Goal: Information Seeking & Learning: Learn about a topic

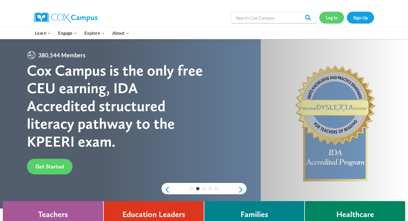
click at [332, 20] on link "Log In" at bounding box center [332, 18] width 25 height 12
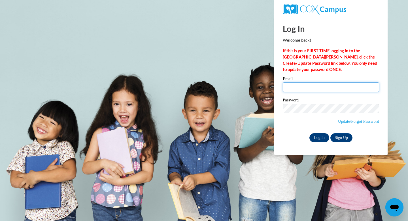
type input "thelker@waukesha.k12.wi.us"
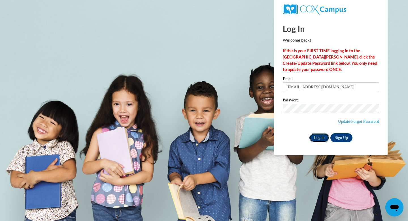
click at [318, 138] on input "Log In" at bounding box center [320, 137] width 20 height 9
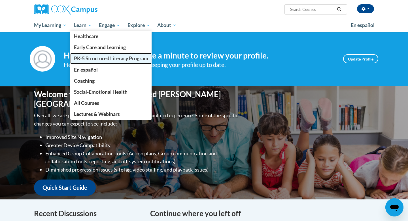
click at [90, 57] on span "PK-5 Structured Literacy Program" at bounding box center [111, 58] width 74 height 6
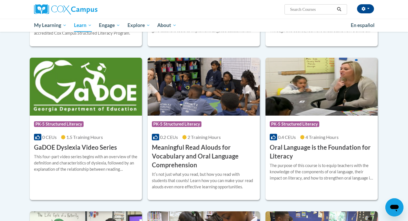
scroll to position [305, 0]
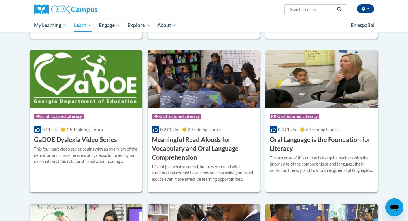
click at [99, 96] on img at bounding box center [86, 79] width 112 height 58
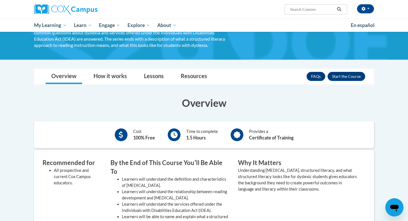
scroll to position [44, 0]
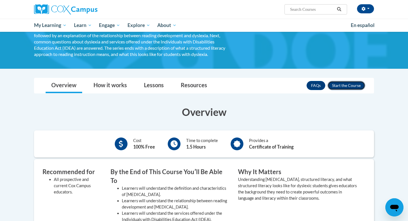
click at [352, 87] on button "Enroll" at bounding box center [347, 85] width 38 height 9
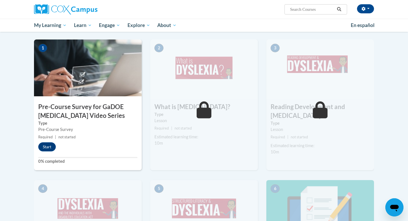
scroll to position [119, 0]
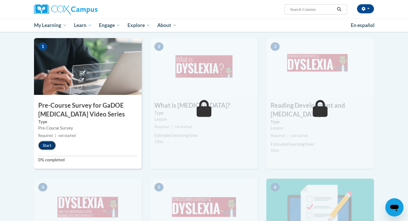
click at [48, 144] on button "Start" at bounding box center [47, 145] width 18 height 9
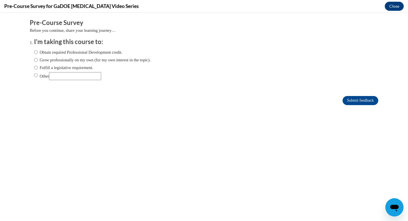
scroll to position [0, 0]
click at [52, 68] on label "Fulfill a legislative requirement." at bounding box center [63, 67] width 59 height 6
click at [38, 68] on input "Fulfill a legislative requirement." at bounding box center [36, 67] width 4 height 6
radio input "true"
click at [352, 102] on input "Submit feedback" at bounding box center [361, 100] width 36 height 9
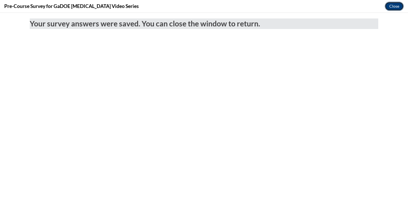
click at [392, 8] on button "Close" at bounding box center [394, 6] width 19 height 9
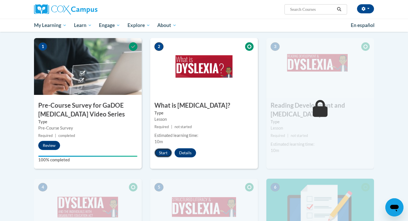
click at [166, 150] on button "Start" at bounding box center [164, 152] width 18 height 9
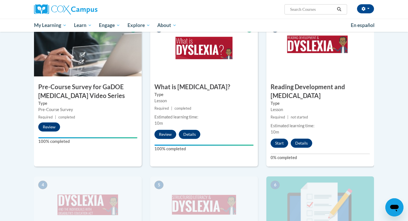
scroll to position [138, 0]
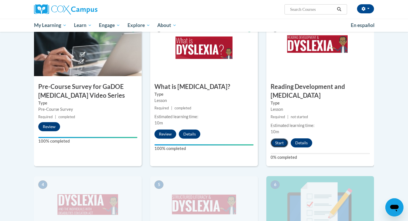
click at [284, 138] on button "Start" at bounding box center [280, 142] width 18 height 9
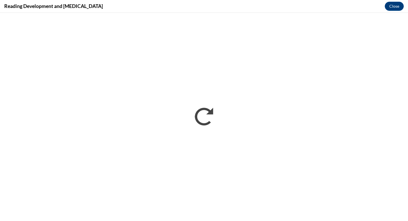
scroll to position [0, 0]
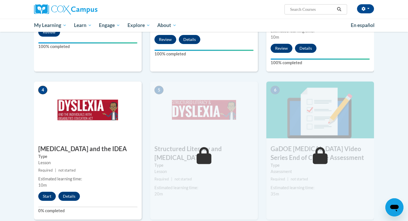
scroll to position [237, 0]
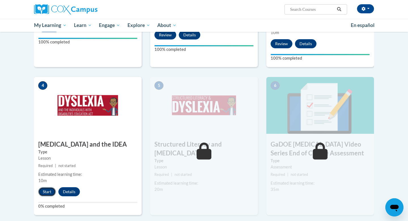
click at [47, 187] on button "Start" at bounding box center [47, 191] width 18 height 9
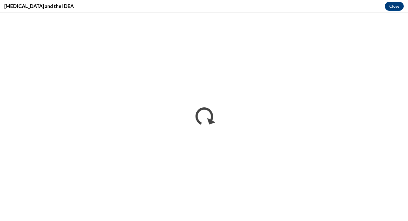
scroll to position [0, 0]
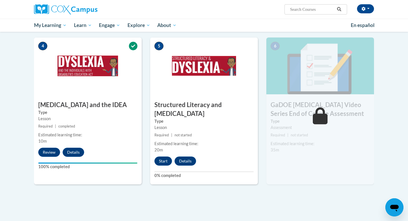
scroll to position [277, 0]
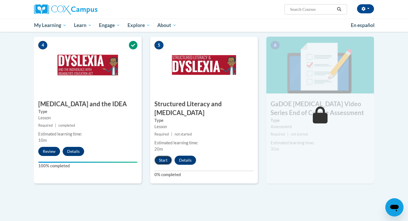
click at [168, 155] on button "Start" at bounding box center [164, 159] width 18 height 9
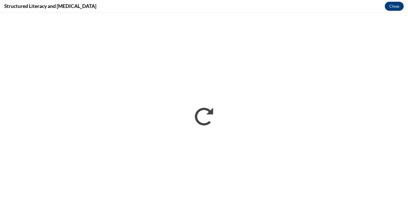
scroll to position [0, 0]
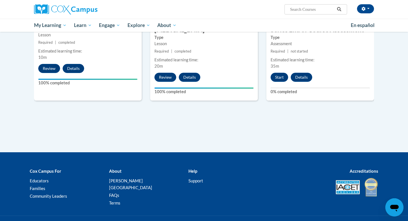
scroll to position [361, 0]
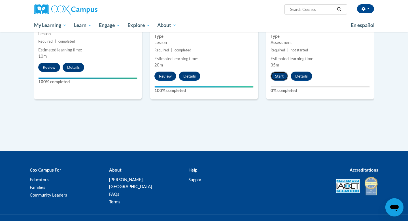
click at [284, 71] on button "Start" at bounding box center [280, 75] width 18 height 9
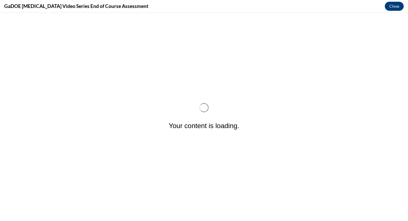
scroll to position [0, 0]
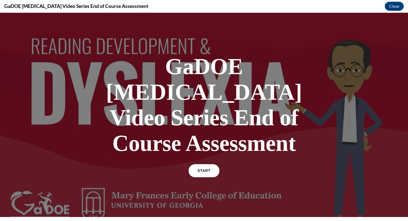
click at [202, 164] on link "START" at bounding box center [204, 170] width 31 height 13
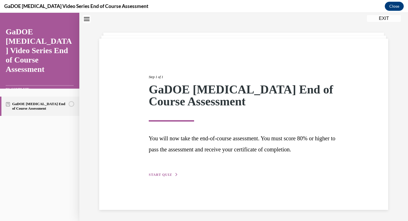
scroll to position [18, 0]
click at [175, 173] on icon "button" at bounding box center [176, 173] width 3 height 3
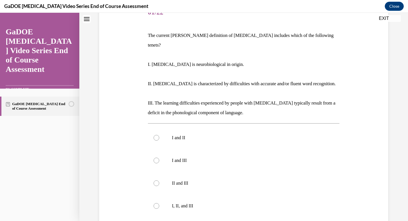
scroll to position [77, 0]
click at [175, 200] on label "I, II, and III" at bounding box center [244, 206] width 192 height 23
click at [159, 203] on input "I, II, and III" at bounding box center [157, 206] width 6 height 6
radio input "true"
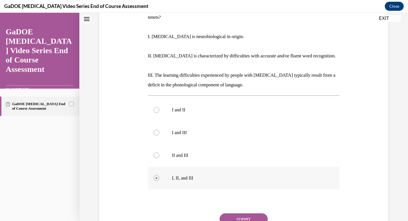
scroll to position [112, 0]
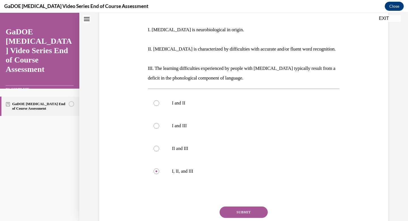
click at [233, 206] on button "SUBMIT" at bounding box center [244, 211] width 48 height 11
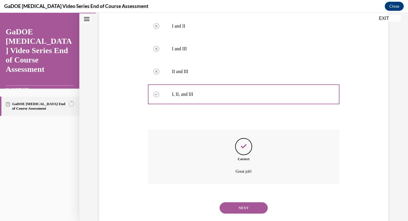
scroll to position [192, 0]
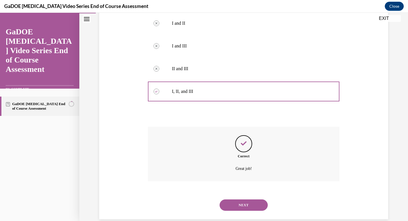
click at [244, 199] on button "NEXT" at bounding box center [244, 204] width 48 height 11
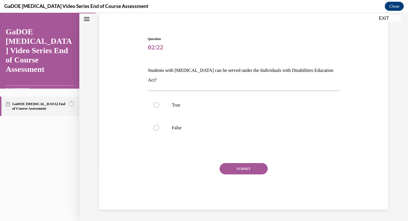
scroll to position [33, 0]
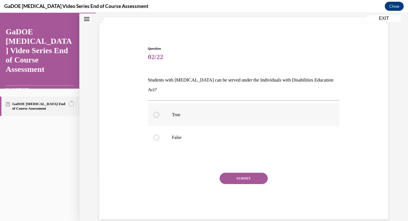
click at [176, 112] on p "True" at bounding box center [249, 115] width 154 height 6
click at [159, 112] on input "True" at bounding box center [157, 115] width 6 height 6
radio input "true"
click at [254, 172] on button "SUBMIT" at bounding box center [244, 177] width 48 height 11
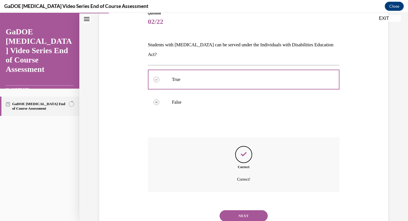
scroll to position [79, 0]
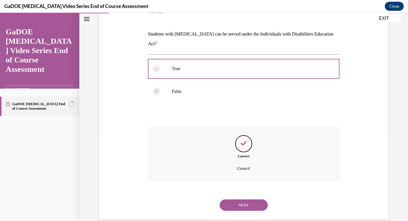
click at [256, 199] on button "NEXT" at bounding box center [244, 204] width 48 height 11
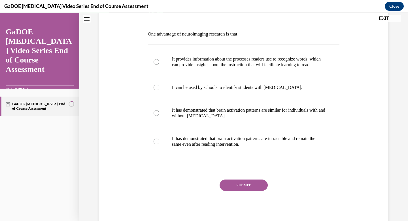
scroll to position [63, 0]
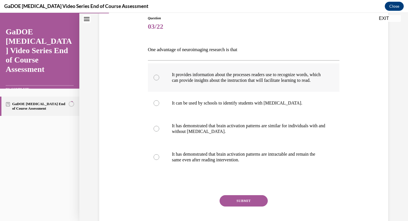
click at [240, 83] on p "It provides information about the processes readers use to recognize words, whi…" at bounding box center [249, 77] width 154 height 11
click at [159, 80] on input "It provides information about the processes readers use to recognize words, whi…" at bounding box center [157, 78] width 6 height 6
radio input "true"
click at [246, 203] on button "SUBMIT" at bounding box center [244, 200] width 48 height 11
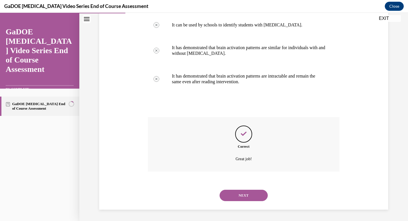
scroll to position [147, 0]
click at [245, 196] on button "NEXT" at bounding box center [244, 194] width 48 height 11
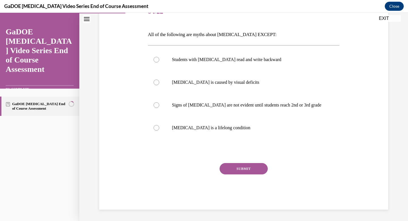
scroll to position [63, 0]
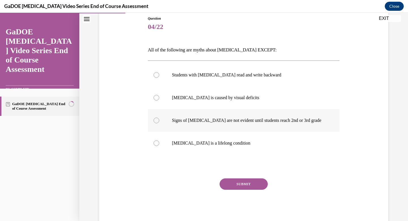
click at [238, 126] on label "Signs of dyslexia are not evident until students reach 2nd or 3rd grade" at bounding box center [244, 120] width 192 height 23
click at [159, 123] on input "Signs of dyslexia are not evident until students reach 2nd or 3rd grade" at bounding box center [157, 120] width 6 height 6
radio input "true"
click at [253, 183] on button "SUBMIT" at bounding box center [244, 183] width 48 height 11
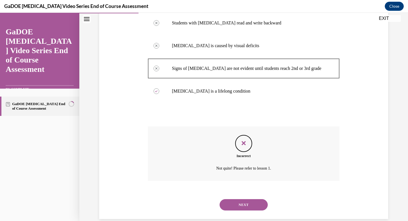
scroll to position [124, 0]
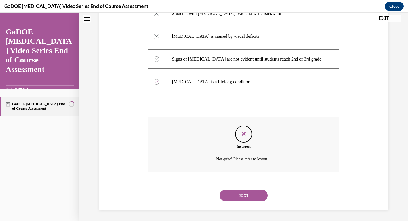
click at [253, 199] on button "NEXT" at bounding box center [244, 194] width 48 height 11
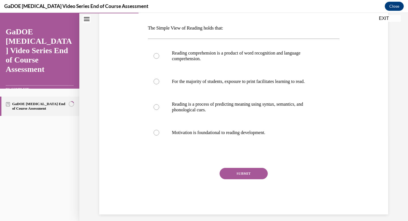
scroll to position [85, 0]
click at [193, 65] on label "Reading comprehension is a product of word recognition and language comprehensi…" at bounding box center [244, 56] width 192 height 28
click at [159, 59] on input "Reading comprehension is a product of word recognition and language comprehensi…" at bounding box center [157, 56] width 6 height 6
radio input "true"
click at [238, 171] on button "SUBMIT" at bounding box center [244, 173] width 48 height 11
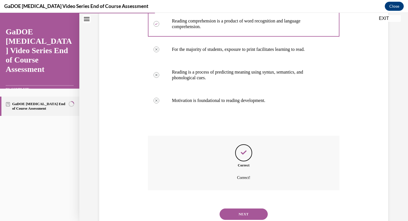
scroll to position [136, 0]
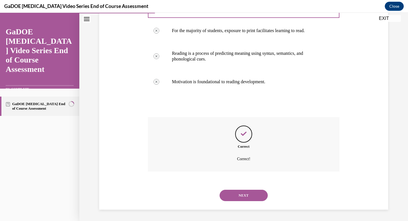
click at [242, 195] on button "NEXT" at bounding box center [244, 194] width 48 height 11
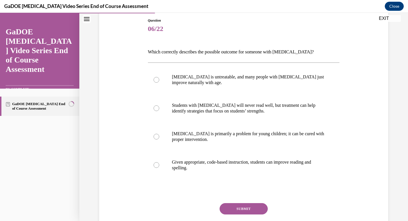
scroll to position [66, 0]
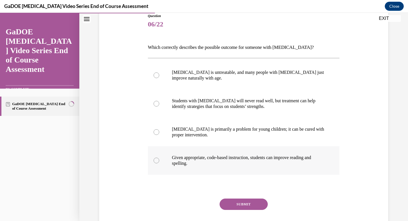
click at [272, 150] on label "Given appropriate, code-based instruction, students can improve reading and spe…" at bounding box center [244, 160] width 192 height 28
click at [159, 157] on input "Given appropriate, code-based instruction, students can improve reading and spe…" at bounding box center [157, 160] width 6 height 6
radio input "true"
click at [232, 204] on button "SUBMIT" at bounding box center [244, 203] width 48 height 11
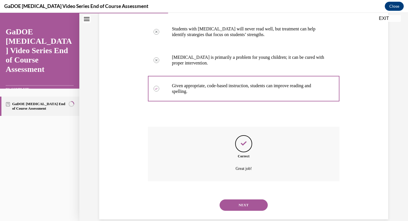
scroll to position [147, 0]
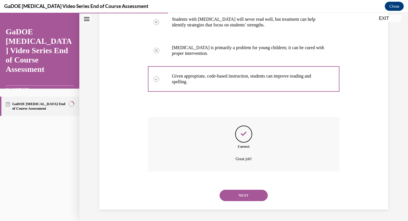
click at [231, 193] on button "NEXT" at bounding box center [244, 194] width 48 height 11
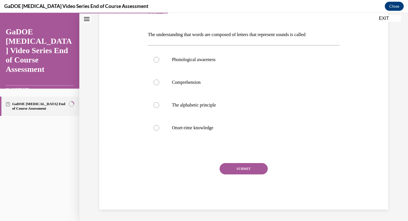
scroll to position [63, 0]
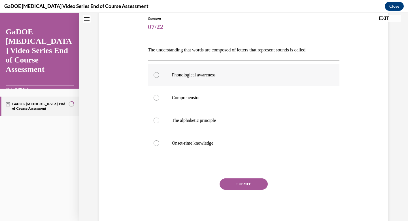
click at [210, 83] on label "Phonological awareness" at bounding box center [244, 75] width 192 height 23
click at [159, 78] on input "Phonological awareness" at bounding box center [157, 75] width 6 height 6
radio input "true"
click at [248, 186] on button "SUBMIT" at bounding box center [244, 183] width 48 height 11
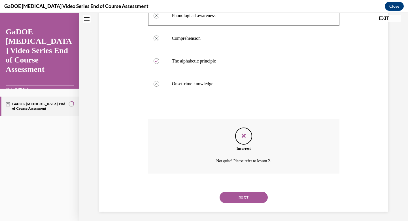
scroll to position [124, 0]
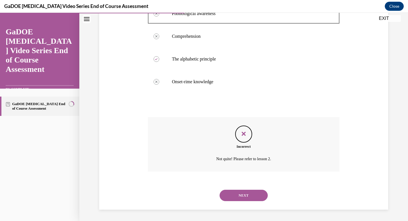
click at [245, 197] on button "NEXT" at bounding box center [244, 194] width 48 height 11
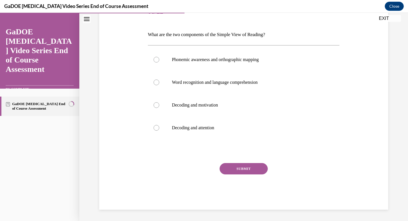
scroll to position [63, 0]
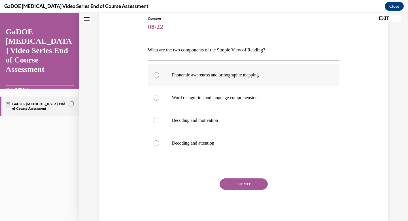
click at [252, 84] on label "Phonemic awareness and orthographic mapping" at bounding box center [244, 75] width 192 height 23
click at [159, 78] on input "Phonemic awareness and orthographic mapping" at bounding box center [157, 75] width 6 height 6
radio input "true"
click at [224, 97] on p "Word recognition and language comprehension" at bounding box center [249, 98] width 154 height 6
click at [159, 97] on input "Word recognition and language comprehension" at bounding box center [157, 98] width 6 height 6
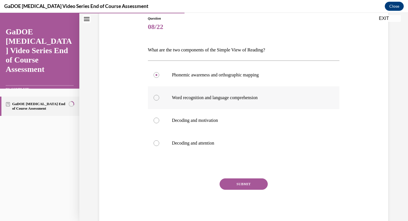
radio input "true"
click at [247, 183] on button "SUBMIT" at bounding box center [244, 183] width 48 height 11
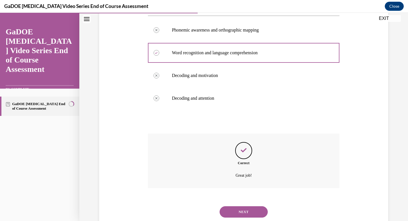
scroll to position [124, 0]
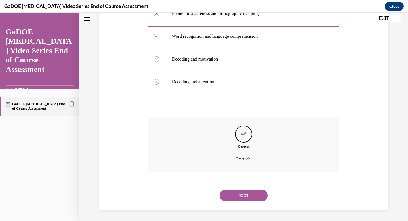
click at [251, 197] on button "NEXT" at bounding box center [244, 194] width 48 height 11
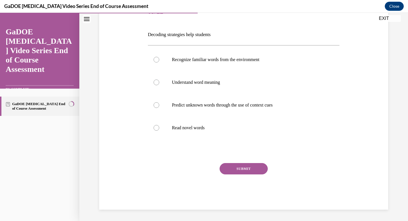
scroll to position [63, 0]
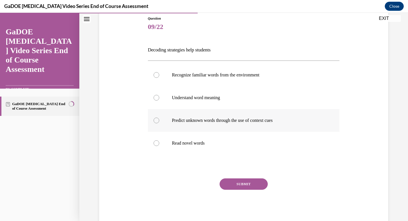
click at [235, 125] on label "Predict unknown words through the use of context cues" at bounding box center [244, 120] width 192 height 23
click at [159, 123] on input "Predict unknown words through the use of context cues" at bounding box center [157, 120] width 6 height 6
radio input "true"
click at [200, 144] on p "Read novel words" at bounding box center [249, 143] width 154 height 6
click at [159, 144] on input "Read novel words" at bounding box center [157, 143] width 6 height 6
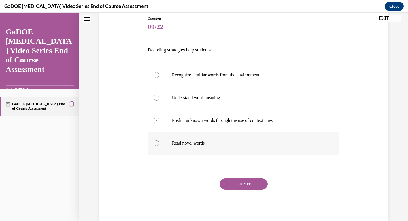
radio input "true"
click at [242, 185] on button "SUBMIT" at bounding box center [244, 183] width 48 height 11
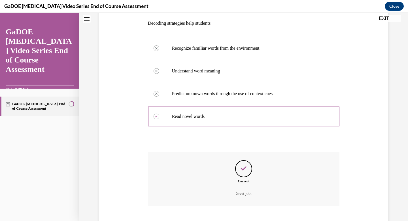
scroll to position [124, 0]
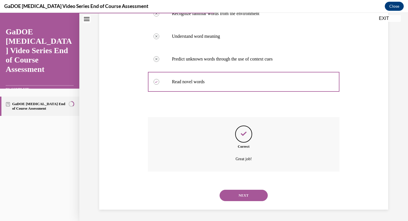
click at [243, 193] on button "NEXT" at bounding box center [244, 194] width 48 height 11
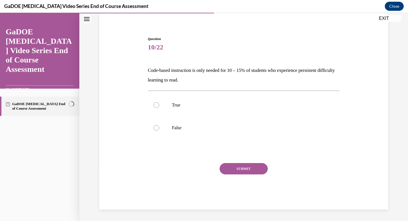
scroll to position [43, 0]
drag, startPoint x: 148, startPoint y: 71, endPoint x: 208, endPoint y: 78, distance: 60.9
click at [208, 78] on p "Code-based instruction is only needed for 10 – 15% of students who experience p…" at bounding box center [244, 75] width 192 height 19
copy p "Code-based instruction is only needed for 10 – 15% of students who experience p…"
click at [137, 92] on div "Question 10/22 Code-based instruction is only needed for 10 – 15% of students w…" at bounding box center [244, 114] width 292 height 190
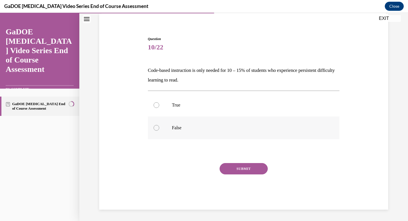
click at [163, 127] on label "False" at bounding box center [244, 127] width 192 height 23
click at [159, 127] on input "False" at bounding box center [157, 128] width 6 height 6
radio input "true"
click at [242, 167] on button "SUBMIT" at bounding box center [244, 168] width 48 height 11
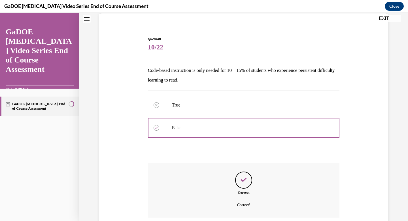
scroll to position [88, 0]
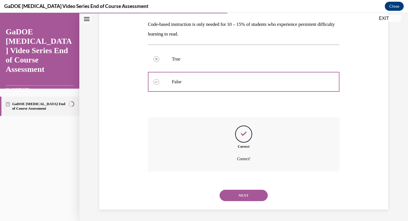
click at [242, 192] on button "NEXT" at bounding box center [244, 194] width 48 height 11
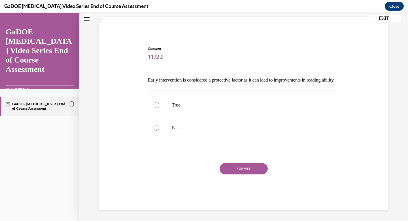
scroll to position [43, 0]
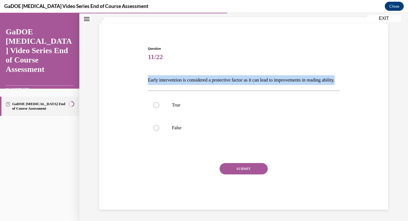
drag, startPoint x: 162, startPoint y: 79, endPoint x: 143, endPoint y: 61, distance: 25.9
click at [143, 61] on div "Question 11/22 Early intervention is considered a protective factor as it can l…" at bounding box center [244, 119] width 292 height 180
copy p "Early intervention is considered a protective factor as it can lead to improvem…"
click at [126, 81] on div "Question 11/22 Early intervention is considered a protective factor as it can l…" at bounding box center [244, 119] width 292 height 180
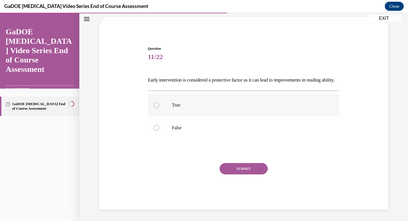
click at [154, 103] on div at bounding box center [157, 105] width 6 height 6
click at [154, 103] on input "True" at bounding box center [157, 105] width 6 height 6
radio input "true"
click at [246, 168] on button "SUBMIT" at bounding box center [244, 168] width 48 height 11
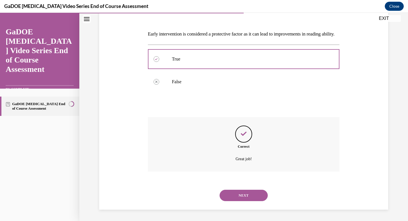
scroll to position [88, 0]
click at [246, 195] on button "NEXT" at bounding box center [244, 194] width 48 height 11
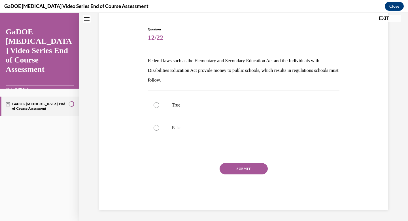
scroll to position [52, 0]
click at [167, 109] on label "True" at bounding box center [244, 105] width 192 height 23
click at [159, 108] on input "True" at bounding box center [157, 105] width 6 height 6
radio input "true"
click at [227, 166] on button "SUBMIT" at bounding box center [244, 168] width 48 height 11
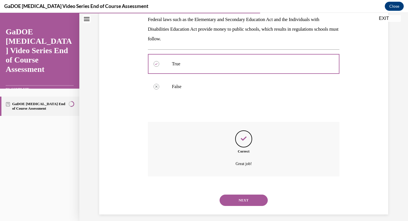
scroll to position [98, 0]
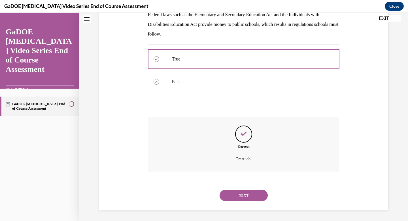
click at [238, 194] on button "NEXT" at bounding box center [244, 194] width 48 height 11
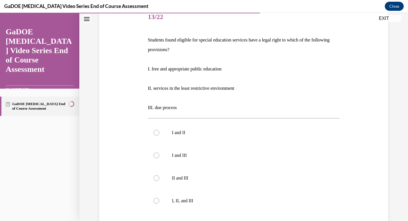
scroll to position [77, 0]
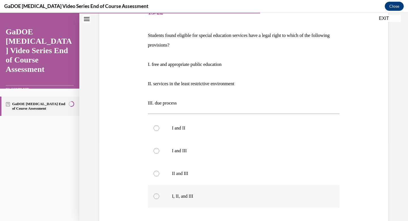
click at [164, 193] on label "I, II, and III" at bounding box center [244, 196] width 192 height 23
click at [159, 193] on input "I, II, and III" at bounding box center [157, 196] width 6 height 6
radio input "true"
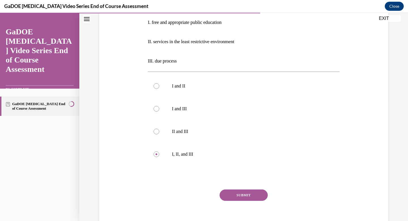
scroll to position [139, 0]
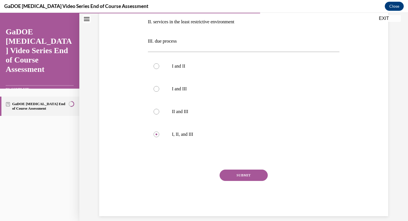
click at [235, 178] on button "SUBMIT" at bounding box center [244, 174] width 48 height 11
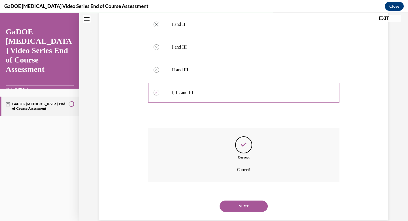
scroll to position [192, 0]
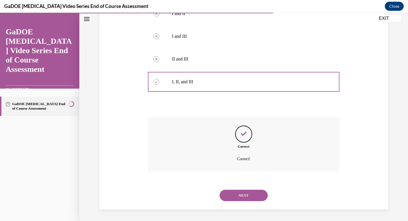
click at [238, 193] on button "NEXT" at bounding box center [244, 194] width 48 height 11
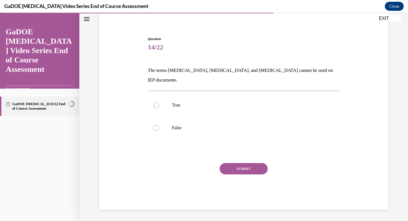
scroll to position [33, 0]
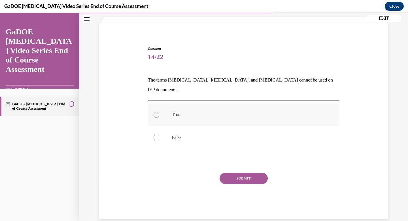
click at [181, 108] on label "True" at bounding box center [244, 114] width 192 height 23
click at [159, 112] on input "True" at bounding box center [157, 115] width 6 height 6
radio input "true"
click at [180, 134] on p "False" at bounding box center [249, 137] width 154 height 6
click at [159, 134] on input "False" at bounding box center [157, 137] width 6 height 6
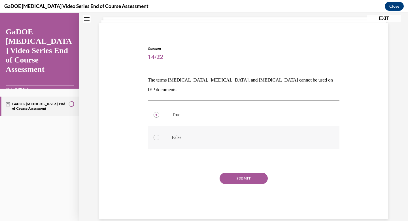
radio input "true"
click at [242, 172] on button "SUBMIT" at bounding box center [244, 177] width 48 height 11
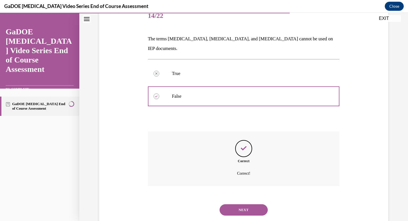
scroll to position [79, 0]
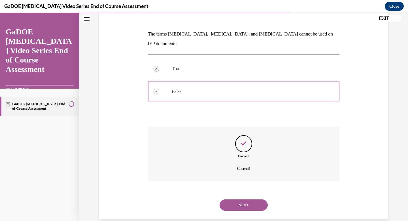
click at [245, 199] on button "NEXT" at bounding box center [244, 204] width 48 height 11
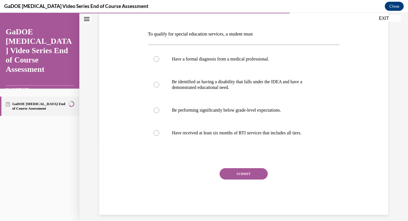
scroll to position [63, 0]
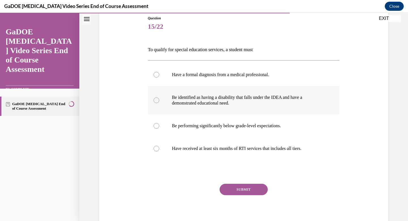
click at [234, 93] on label "Be identified as having a disability that falls under the IDEA and have a demon…" at bounding box center [244, 100] width 192 height 28
click at [159, 97] on input "Be identified as having a disability that falls under the IDEA and have a demon…" at bounding box center [157, 100] width 6 height 6
radio input "true"
click at [243, 188] on button "SUBMIT" at bounding box center [244, 189] width 48 height 11
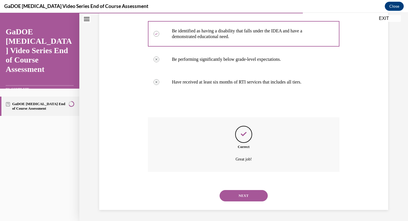
scroll to position [130, 0]
click at [242, 195] on button "NEXT" at bounding box center [244, 194] width 48 height 11
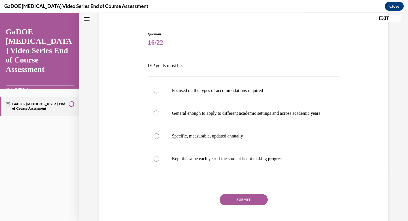
scroll to position [51, 0]
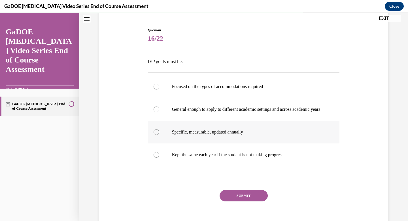
click at [156, 143] on label "Specific, measurable, updated annually" at bounding box center [244, 132] width 192 height 23
click at [156, 135] on input "Specific, measurable, updated annually" at bounding box center [157, 132] width 6 height 6
radio input "true"
click at [237, 201] on button "SUBMIT" at bounding box center [244, 195] width 48 height 11
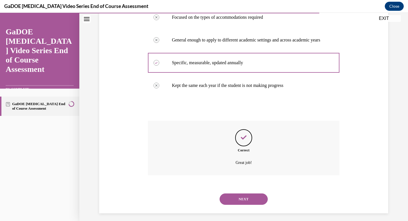
scroll to position [130, 0]
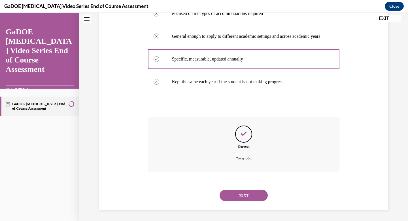
click at [237, 201] on div "NEXT" at bounding box center [244, 195] width 192 height 23
click at [234, 197] on button "NEXT" at bounding box center [244, 194] width 48 height 11
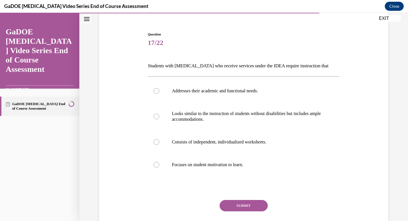
scroll to position [50, 0]
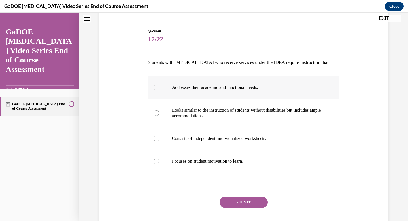
click at [154, 89] on label "Addresses their academic and functional needs." at bounding box center [244, 87] width 192 height 23
click at [154, 89] on input "Addresses their academic and functional needs." at bounding box center [157, 88] width 6 height 6
radio input "true"
click at [233, 205] on button "SUBMIT" at bounding box center [244, 201] width 48 height 11
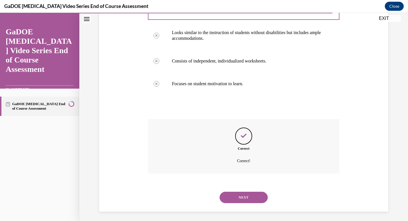
scroll to position [130, 0]
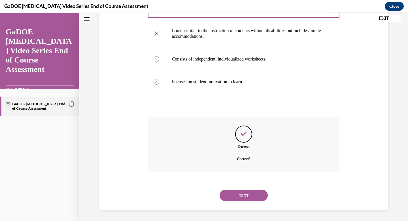
click at [235, 201] on div "NEXT" at bounding box center [244, 195] width 192 height 23
click at [233, 198] on button "NEXT" at bounding box center [244, 194] width 48 height 11
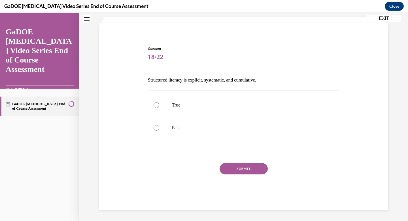
scroll to position [33, 0]
click at [183, 110] on label "True" at bounding box center [244, 105] width 192 height 23
click at [159, 108] on input "True" at bounding box center [157, 105] width 6 height 6
radio input "true"
click at [232, 168] on button "SUBMIT" at bounding box center [244, 168] width 48 height 11
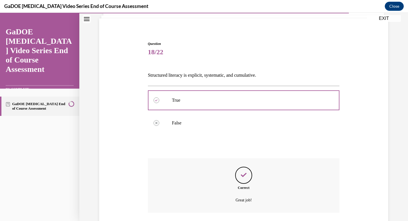
scroll to position [79, 0]
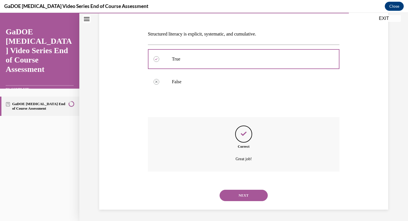
click at [240, 194] on button "NEXT" at bounding box center [244, 194] width 48 height 11
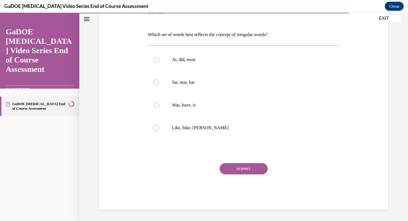
scroll to position [63, 0]
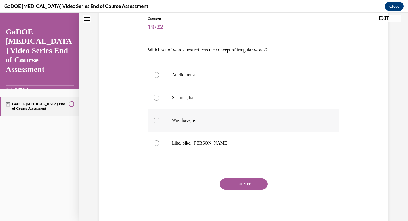
click at [197, 120] on p "Was, have, is" at bounding box center [249, 120] width 154 height 6
click at [159, 120] on input "Was, have, is" at bounding box center [157, 120] width 6 height 6
radio input "true"
click at [232, 183] on button "SUBMIT" at bounding box center [244, 183] width 48 height 11
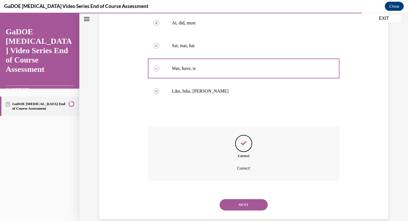
scroll to position [124, 0]
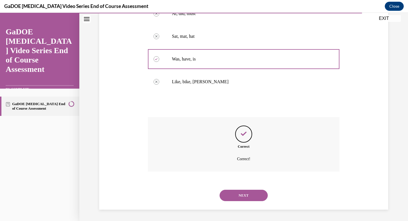
click at [237, 192] on button "NEXT" at bounding box center [244, 194] width 48 height 11
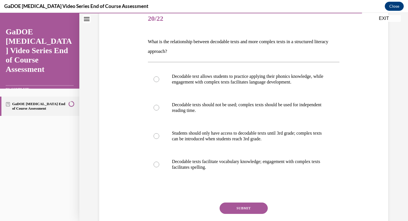
scroll to position [73, 0]
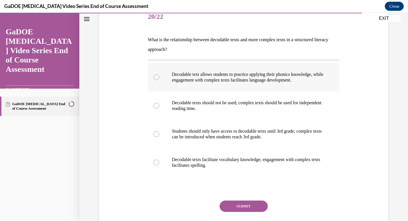
click at [233, 86] on label "Decodable text allows students to practice applying their phonics knowledge, wh…" at bounding box center [244, 77] width 192 height 28
click at [159, 80] on input "Decodable text allows students to practice applying their phonics knowledge, wh…" at bounding box center [157, 77] width 6 height 6
radio input "true"
click at [237, 207] on button "SUBMIT" at bounding box center [244, 205] width 48 height 11
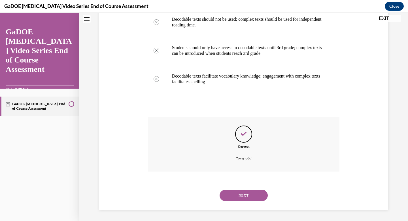
click at [236, 200] on button "NEXT" at bounding box center [244, 194] width 48 height 11
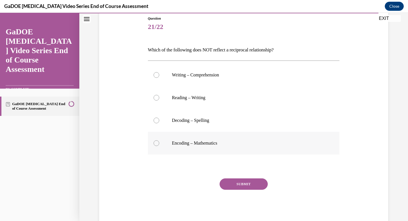
click at [215, 146] on label "Encoding – Mathematics" at bounding box center [244, 143] width 192 height 23
click at [159, 146] on input "Encoding – Mathematics" at bounding box center [157, 143] width 6 height 6
radio input "true"
click at [241, 188] on button "SUBMIT" at bounding box center [244, 183] width 48 height 11
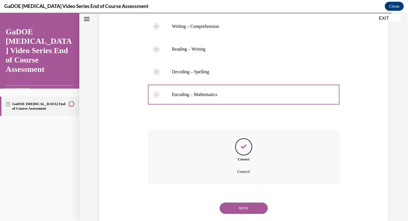
scroll to position [124, 0]
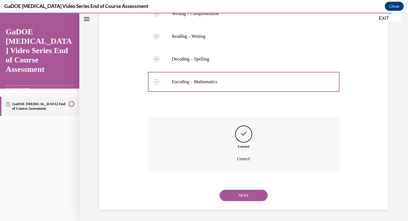
click at [242, 194] on button "NEXT" at bounding box center [244, 194] width 48 height 11
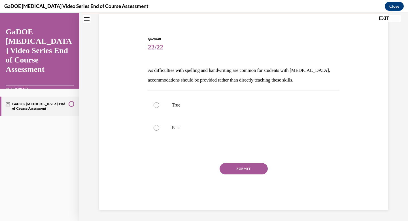
scroll to position [43, 0]
click at [189, 135] on label "False" at bounding box center [244, 127] width 192 height 23
click at [159, 130] on input "False" at bounding box center [157, 128] width 6 height 6
radio input "true"
click at [250, 168] on button "SUBMIT" at bounding box center [244, 168] width 48 height 11
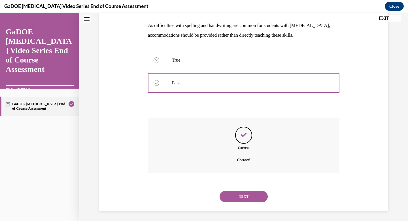
scroll to position [88, 0]
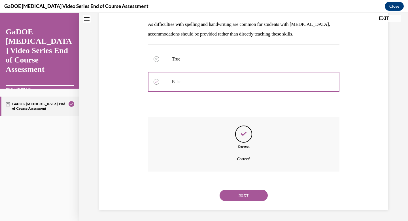
click at [249, 199] on button "NEXT" at bounding box center [244, 194] width 48 height 11
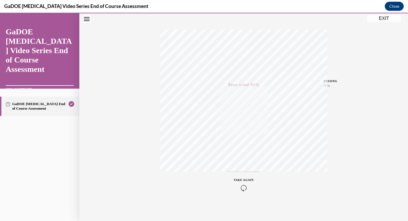
scroll to position [83, 0]
click at [389, 18] on button "EXIT" at bounding box center [384, 18] width 34 height 7
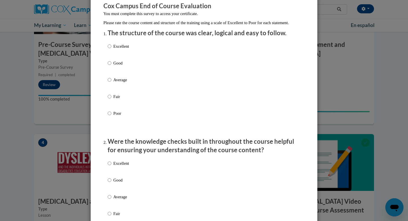
scroll to position [0, 0]
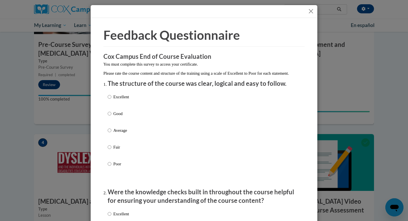
click at [311, 15] on div at bounding box center [204, 11] width 227 height 13
click at [311, 14] on button "Close" at bounding box center [311, 11] width 7 height 7
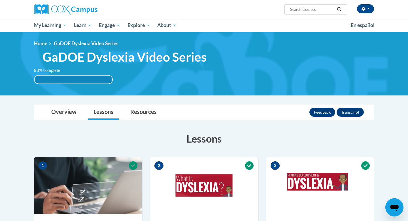
scroll to position [18, 0]
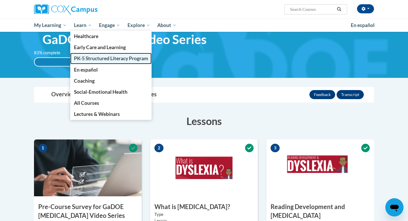
click at [91, 58] on span "PK-5 Structured Literacy Program" at bounding box center [111, 58] width 74 height 6
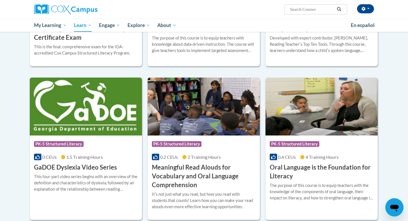
scroll to position [279, 0]
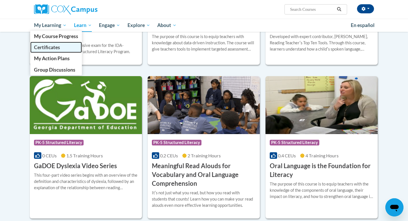
click at [54, 44] on span "Certificates" at bounding box center [47, 47] width 26 height 6
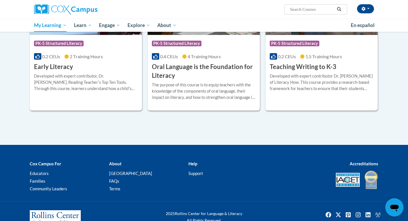
scroll to position [163, 0]
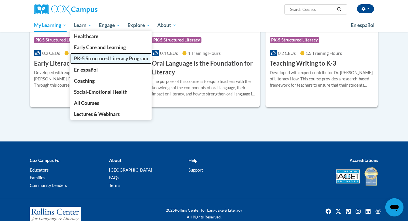
click at [85, 57] on span "PK-5 Structured Literacy Program" at bounding box center [111, 58] width 74 height 6
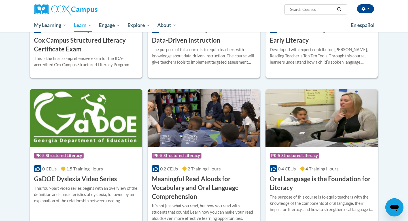
scroll to position [275, 0]
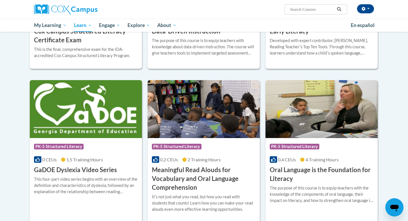
click at [96, 111] on img at bounding box center [86, 109] width 112 height 58
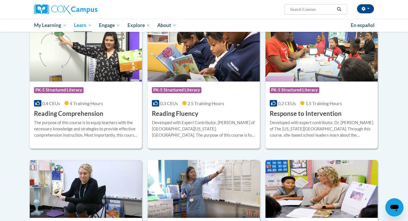
scroll to position [478, 0]
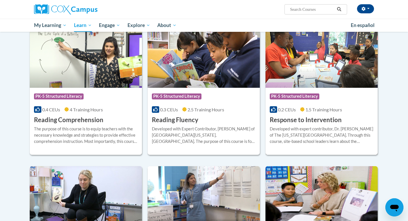
click at [334, 139] on div "Developed with expert contributor, Dr. [PERSON_NAME] of The [US_STATE][GEOGRAPH…" at bounding box center [322, 135] width 104 height 19
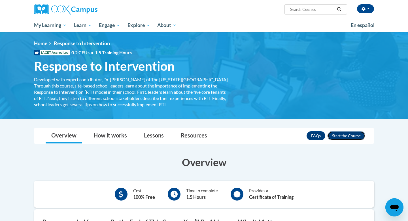
click at [348, 135] on button "Enroll" at bounding box center [347, 135] width 38 height 9
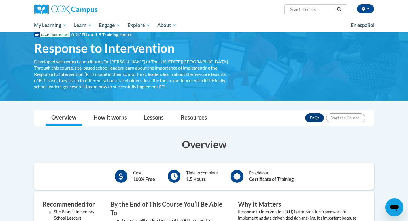
scroll to position [73, 0]
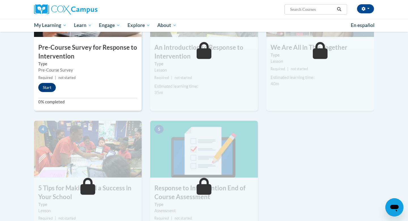
scroll to position [170, 0]
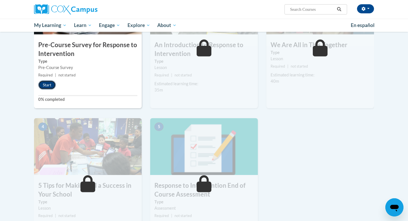
click at [47, 88] on button "Start" at bounding box center [47, 84] width 18 height 9
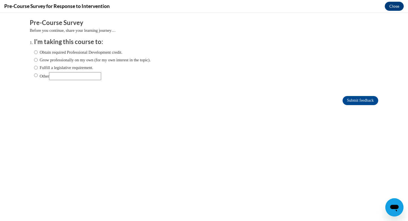
scroll to position [0, 0]
click at [56, 69] on label "Fulfill a legislative requirement." at bounding box center [63, 67] width 59 height 6
click at [38, 69] on input "Fulfill a legislative requirement." at bounding box center [36, 67] width 4 height 6
radio input "true"
click at [344, 99] on input "Submit feedback" at bounding box center [361, 100] width 36 height 9
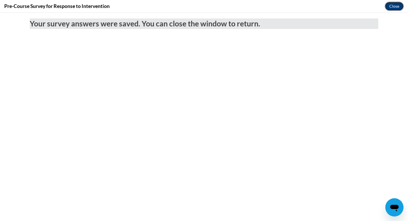
click at [392, 10] on button "Close" at bounding box center [394, 6] width 19 height 9
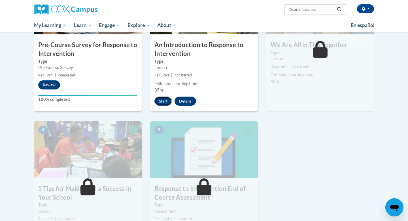
click at [168, 102] on button "Start" at bounding box center [164, 100] width 18 height 9
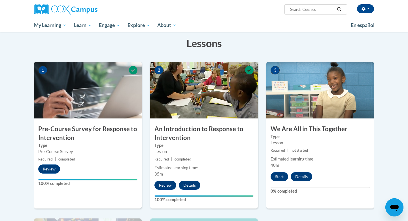
scroll to position [100, 0]
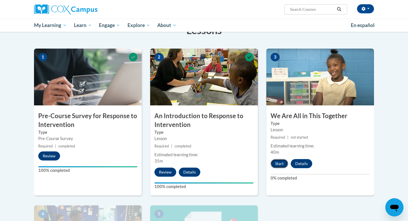
click at [278, 165] on button "Start" at bounding box center [280, 163] width 18 height 9
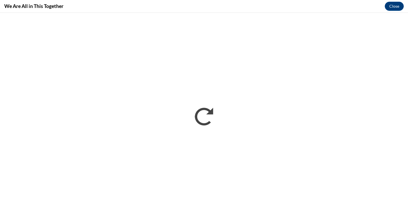
scroll to position [0, 0]
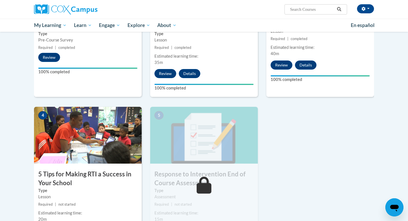
scroll to position [199, 0]
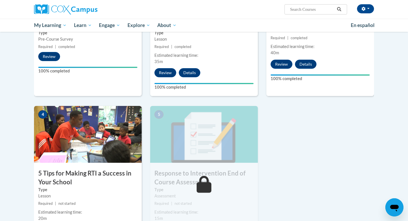
click at [77, 143] on img at bounding box center [88, 134] width 108 height 57
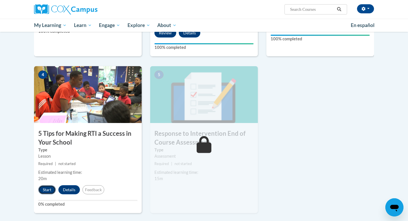
click at [51, 190] on button "Start" at bounding box center [47, 189] width 18 height 9
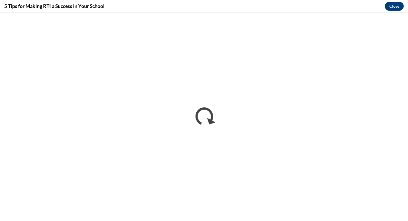
scroll to position [0, 0]
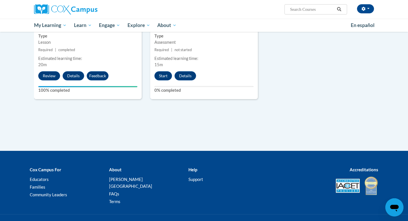
scroll to position [349, 0]
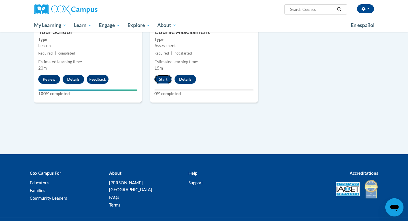
click at [168, 80] on button "Start" at bounding box center [164, 79] width 18 height 9
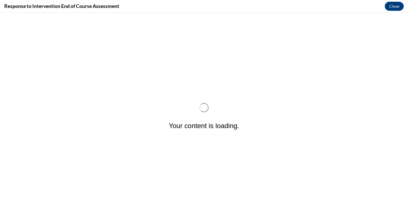
scroll to position [0, 0]
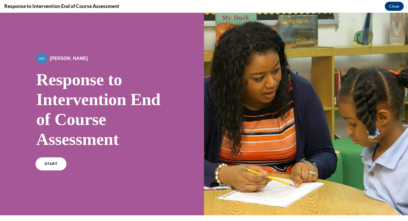
click at [50, 166] on link "START" at bounding box center [50, 163] width 31 height 13
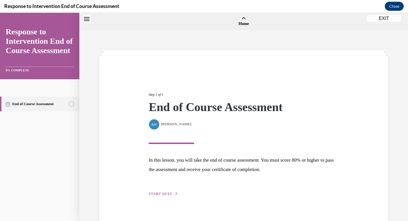
scroll to position [18, 0]
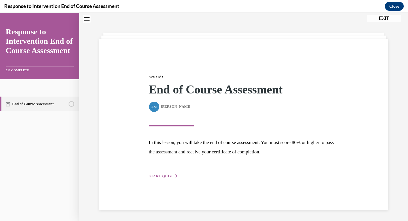
click at [149, 175] on span "START QUIZ" at bounding box center [160, 176] width 23 height 4
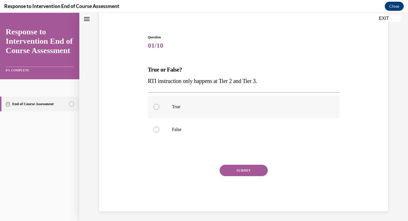
scroll to position [46, 0]
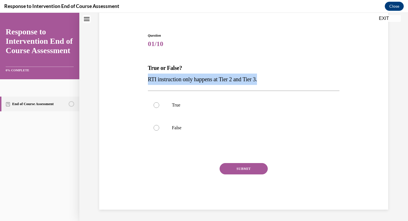
drag, startPoint x: 146, startPoint y: 78, endPoint x: 326, endPoint y: 79, distance: 180.1
click at [326, 79] on div "Question 01/10 True or False? RTI instruction only happens at Tier 2 and Tier 3…" at bounding box center [244, 116] width 195 height 185
copy span "RTI instruction only happens at Tier 2 and Tier 3."
click at [197, 127] on p "False" at bounding box center [249, 128] width 154 height 6
click at [159, 127] on input "False" at bounding box center [157, 128] width 6 height 6
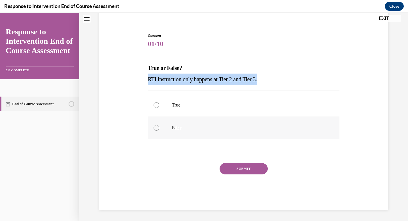
radio input "true"
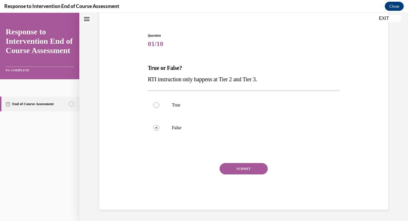
click at [239, 165] on button "SUBMIT" at bounding box center [244, 168] width 48 height 11
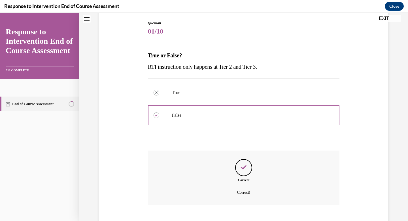
scroll to position [92, 0]
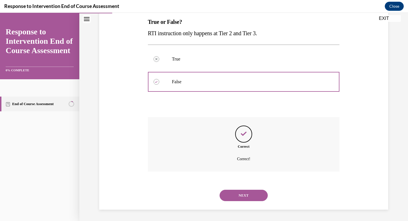
click at [242, 201] on div "NEXT" at bounding box center [244, 195] width 192 height 23
click at [241, 196] on button "NEXT" at bounding box center [244, 194] width 48 height 11
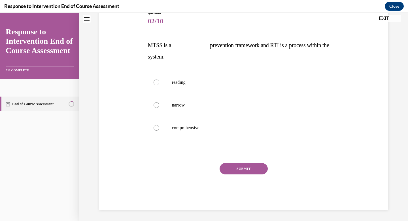
scroll to position [63, 0]
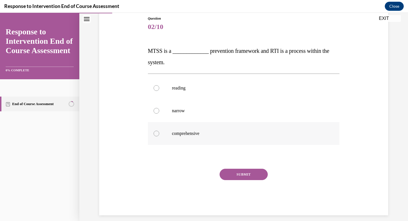
click at [198, 136] on label "comprehensive" at bounding box center [244, 133] width 192 height 23
click at [159, 136] on input "comprehensive" at bounding box center [157, 133] width 6 height 6
radio input "true"
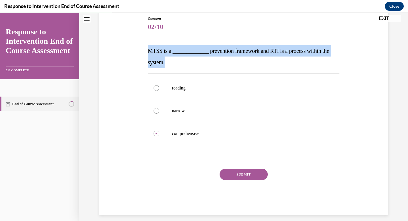
drag, startPoint x: 147, startPoint y: 52, endPoint x: 171, endPoint y: 59, distance: 24.4
click at [171, 59] on div "Question 02/10 MTSS is a _____________ prevention framework and RTI is a proces…" at bounding box center [244, 111] width 195 height 208
copy span "MTSS is a _____________ prevention framework and RTI is a process within the sy…"
click at [233, 73] on div "Question 02/10 MTSS is a _____________ prevention framework and RTI is a proces…" at bounding box center [244, 115] width 192 height 199
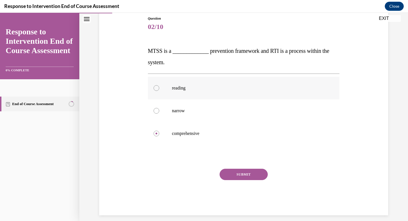
click at [184, 90] on p "reading" at bounding box center [249, 88] width 154 height 6
click at [159, 90] on input "reading" at bounding box center [157, 88] width 6 height 6
radio input "true"
click at [179, 132] on p "comprehensive" at bounding box center [249, 133] width 154 height 6
click at [159, 132] on input "comprehensive" at bounding box center [157, 133] width 6 height 6
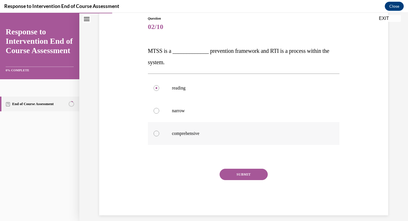
radio input "true"
click at [244, 172] on button "SUBMIT" at bounding box center [244, 173] width 48 height 11
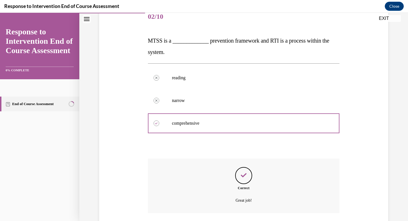
scroll to position [115, 0]
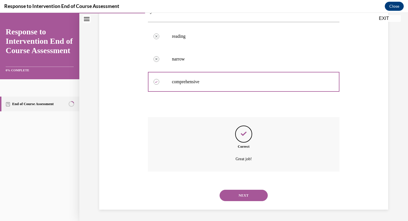
click at [245, 196] on button "NEXT" at bounding box center [244, 194] width 48 height 11
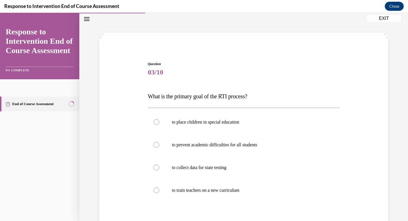
scroll to position [36, 0]
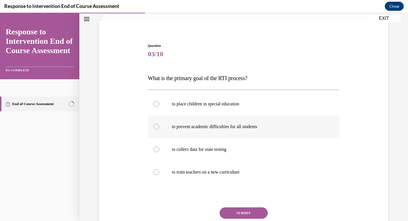
click at [245, 123] on label "to prevent academic difficulties for all students" at bounding box center [244, 126] width 192 height 23
click at [159, 124] on input "to prevent academic difficulties for all students" at bounding box center [157, 127] width 6 height 6
radio input "true"
click at [255, 212] on button "SUBMIT" at bounding box center [244, 212] width 48 height 11
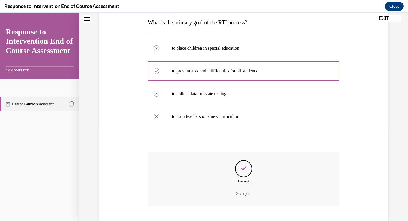
scroll to position [126, 0]
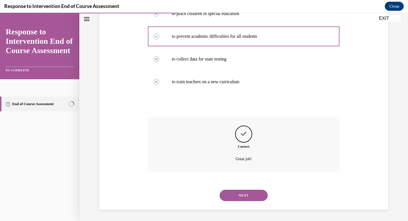
click at [251, 199] on button "NEXT" at bounding box center [244, 194] width 48 height 11
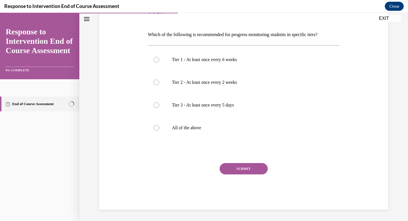
scroll to position [63, 0]
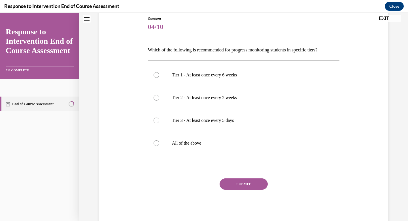
click at [250, 49] on p "Which of the following is recommended for progress monitoring students in speci…" at bounding box center [244, 50] width 192 height 10
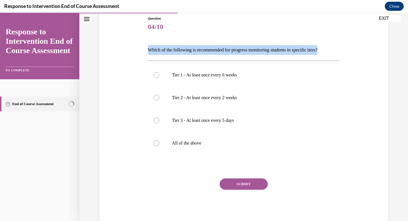
copy p "Which of the following is recommended for progress monitoring students in speci…"
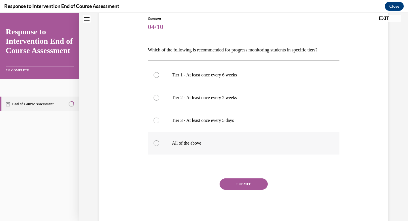
click at [203, 136] on label "All of the above" at bounding box center [244, 143] width 192 height 23
click at [159, 140] on input "All of the above" at bounding box center [157, 143] width 6 height 6
radio input "true"
click at [245, 187] on button "SUBMIT" at bounding box center [244, 183] width 48 height 11
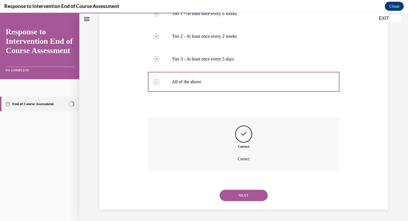
click at [241, 197] on button "NEXT" at bounding box center [244, 194] width 48 height 11
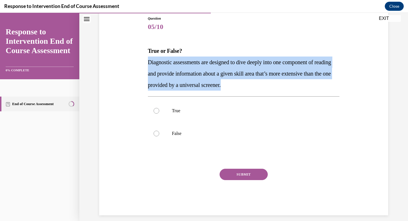
drag, startPoint x: 148, startPoint y: 62, endPoint x: 271, endPoint y: 88, distance: 125.9
click at [271, 88] on p "Diagnostic assessments are designed to dive deeply into one component of readin…" at bounding box center [244, 73] width 192 height 34
copy span "Diagnostic assessments are designed to dive deeply into one component of readin…"
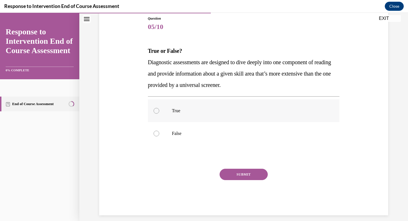
click at [184, 111] on p "True" at bounding box center [249, 111] width 154 height 6
click at [159, 111] on input "True" at bounding box center [157, 111] width 6 height 6
radio input "true"
click at [259, 173] on button "SUBMIT" at bounding box center [244, 173] width 48 height 11
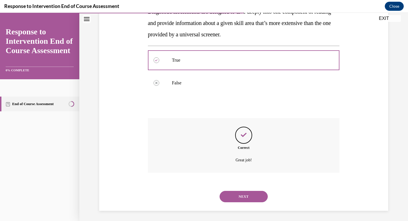
scroll to position [115, 0]
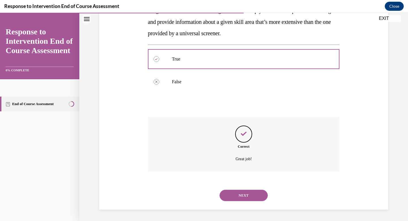
click at [252, 194] on button "NEXT" at bounding box center [244, 194] width 48 height 11
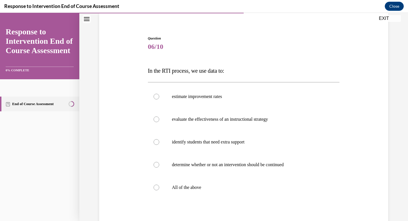
scroll to position [44, 0]
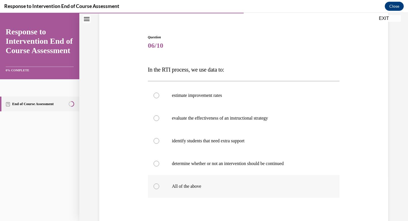
click at [206, 185] on p "All of the above" at bounding box center [249, 186] width 154 height 6
click at [159, 185] on input "All of the above" at bounding box center [157, 186] width 6 height 6
radio input "true"
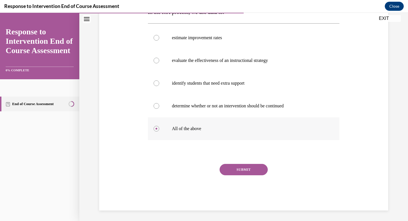
scroll to position [103, 0]
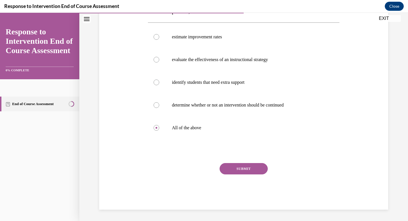
click at [234, 169] on button "SUBMIT" at bounding box center [244, 168] width 48 height 11
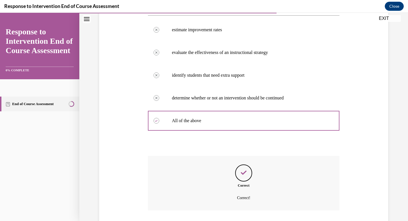
scroll to position [149, 0]
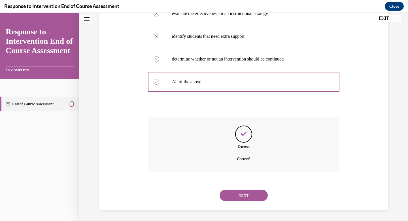
click at [245, 193] on button "NEXT" at bounding box center [244, 194] width 48 height 11
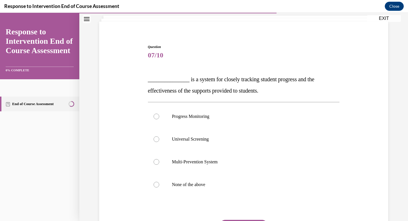
scroll to position [37, 0]
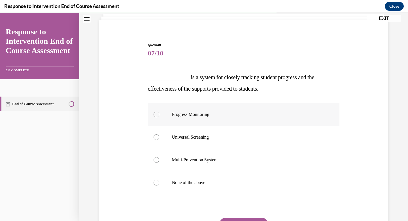
click at [209, 118] on label "Progress Monitoring" at bounding box center [244, 114] width 192 height 23
click at [159, 117] on input "Progress Monitoring" at bounding box center [157, 114] width 6 height 6
radio input "true"
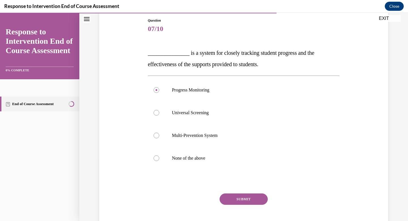
scroll to position [63, 0]
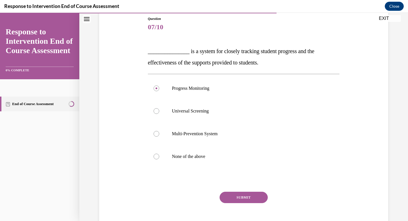
click at [266, 193] on button "SUBMIT" at bounding box center [244, 196] width 48 height 11
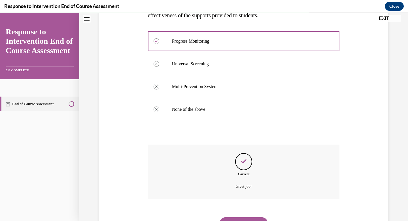
scroll to position [137, 0]
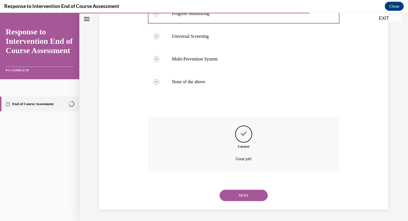
click at [262, 195] on button "NEXT" at bounding box center [244, 194] width 48 height 11
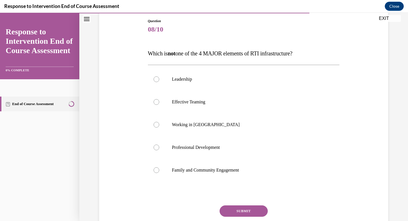
scroll to position [62, 0]
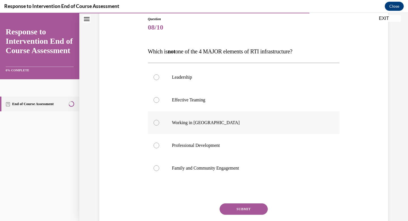
click at [173, 125] on p "Working in Silos" at bounding box center [249, 123] width 154 height 6
click at [159, 125] on input "Working in Silos" at bounding box center [157, 123] width 6 height 6
radio input "true"
click at [231, 207] on button "SUBMIT" at bounding box center [244, 208] width 48 height 11
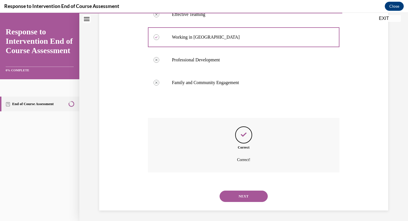
scroll to position [149, 0]
click at [231, 196] on button "NEXT" at bounding box center [244, 194] width 48 height 11
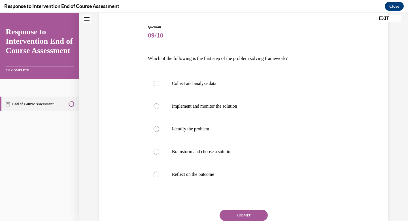
scroll to position [58, 0]
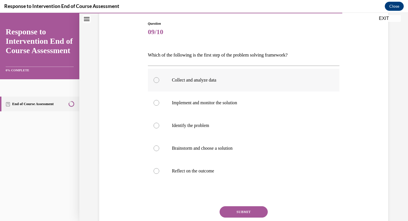
click at [183, 81] on p "Collect and analyze data" at bounding box center [249, 80] width 154 height 6
click at [159, 81] on input "Collect and analyze data" at bounding box center [157, 80] width 6 height 6
radio input "true"
click at [181, 57] on p "Which of the following is the first step of the problem solving framework?" at bounding box center [244, 55] width 192 height 10
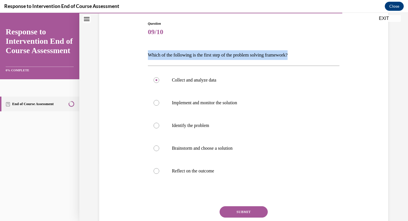
click at [181, 57] on p "Which of the following is the first step of the problem solving framework?" at bounding box center [244, 55] width 192 height 10
copy p "Which of the following is the first step of the problem solving framework?"
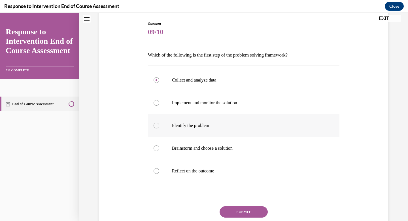
click at [202, 120] on label "Identify the problem" at bounding box center [244, 125] width 192 height 23
click at [159, 123] on input "Identify the problem" at bounding box center [157, 126] width 6 height 6
radio input "true"
click at [234, 213] on button "SUBMIT" at bounding box center [244, 211] width 48 height 11
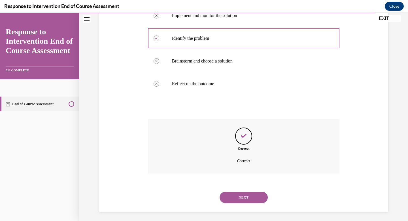
scroll to position [147, 0]
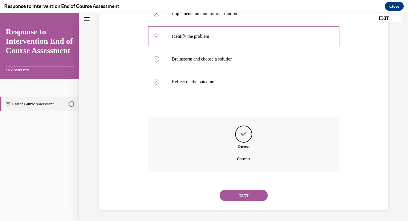
click at [246, 197] on button "NEXT" at bounding box center [244, 194] width 48 height 11
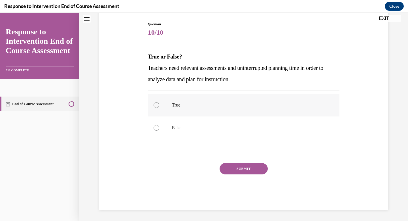
click at [185, 102] on label "True" at bounding box center [244, 105] width 192 height 23
click at [159, 102] on input "True" at bounding box center [157, 105] width 6 height 6
radio input "true"
click at [245, 168] on button "SUBMIT" at bounding box center [244, 168] width 48 height 11
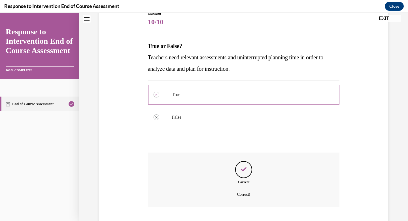
scroll to position [103, 0]
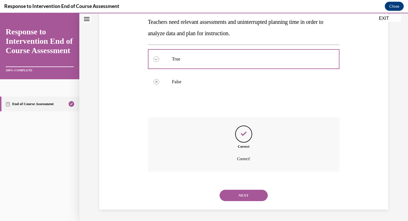
click at [246, 195] on button "NEXT" at bounding box center [244, 194] width 48 height 11
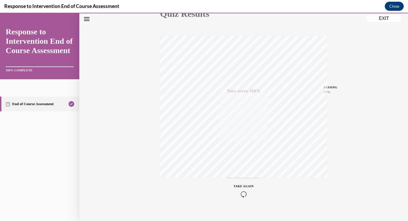
scroll to position [83, 0]
click at [387, 20] on button "EXIT" at bounding box center [384, 18] width 34 height 7
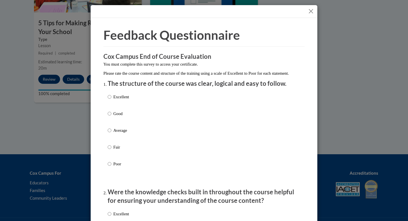
click at [309, 13] on button "Close" at bounding box center [311, 11] width 7 height 7
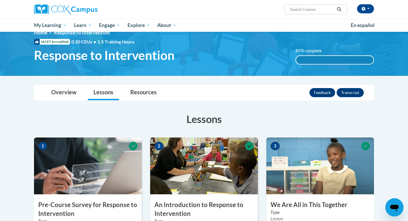
scroll to position [0, 0]
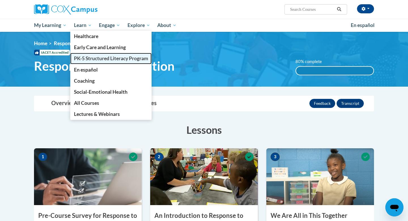
click at [93, 60] on span "PK-5 Structured Literacy Program" at bounding box center [111, 58] width 74 height 6
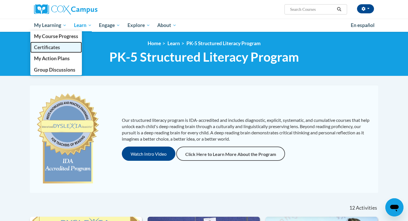
click at [56, 49] on span "Certificates" at bounding box center [47, 47] width 26 height 6
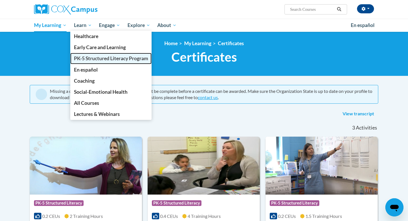
click at [86, 61] on span "PK-5 Structured Literacy Program" at bounding box center [111, 58] width 74 height 6
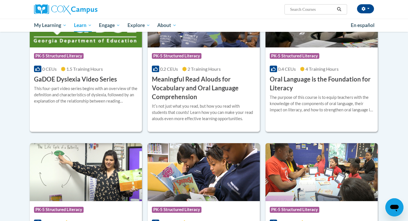
scroll to position [384, 0]
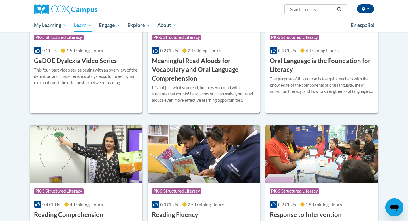
click at [208, 87] on div "Itʹs not just what you read, but how you read with students that counts! Learn …" at bounding box center [204, 94] width 104 height 19
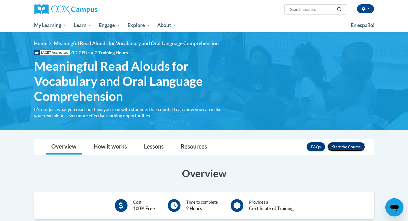
click at [344, 147] on button "Enroll" at bounding box center [347, 146] width 38 height 9
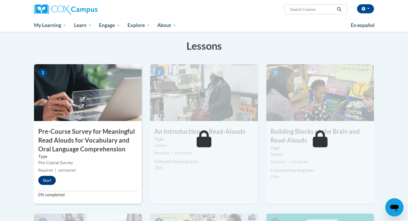
scroll to position [98, 0]
click at [44, 181] on button "Start" at bounding box center [47, 179] width 18 height 9
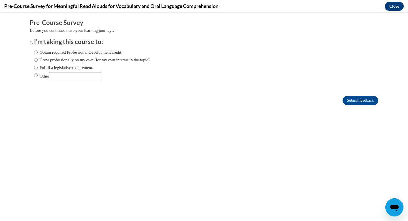
scroll to position [0, 0]
click at [69, 67] on label "Fulfill a legislative requirement." at bounding box center [63, 67] width 59 height 6
click at [38, 67] on input "Fulfill a legislative requirement." at bounding box center [36, 67] width 4 height 6
radio input "true"
click at [352, 100] on input "Submit feedback" at bounding box center [361, 100] width 36 height 9
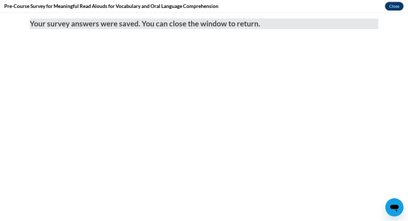
click at [391, 4] on button "Close" at bounding box center [394, 6] width 19 height 9
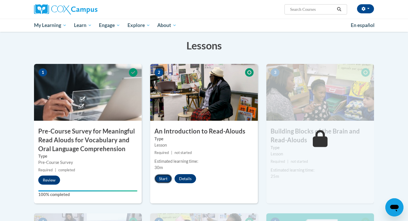
click at [163, 180] on button "Start" at bounding box center [164, 178] width 18 height 9
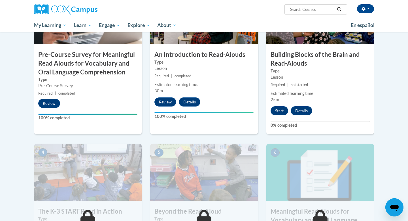
scroll to position [172, 0]
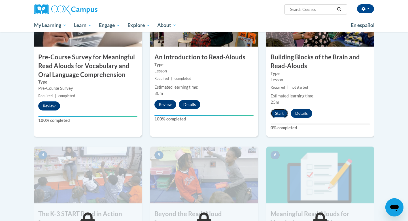
click at [279, 116] on button "Start" at bounding box center [280, 113] width 18 height 9
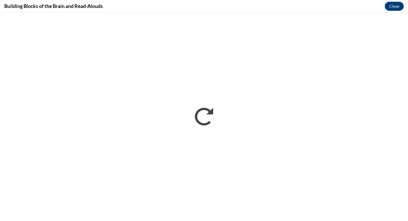
scroll to position [0, 0]
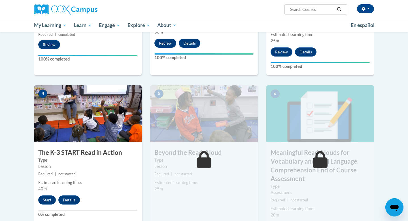
scroll to position [236, 0]
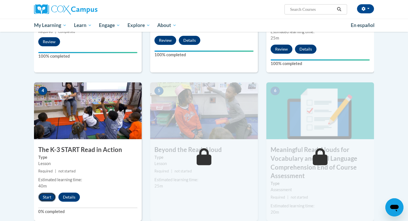
click at [49, 195] on button "Start" at bounding box center [47, 196] width 18 height 9
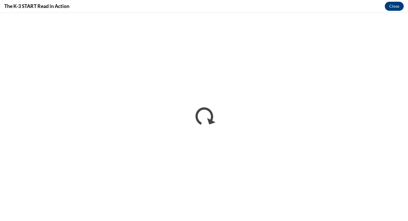
scroll to position [0, 0]
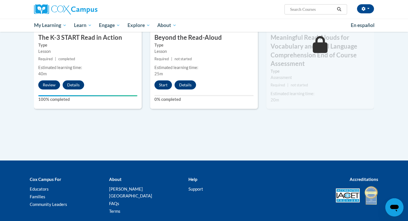
scroll to position [381, 0]
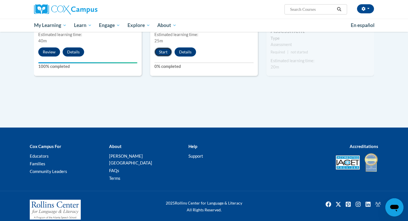
click at [158, 53] on button "Start" at bounding box center [164, 51] width 18 height 9
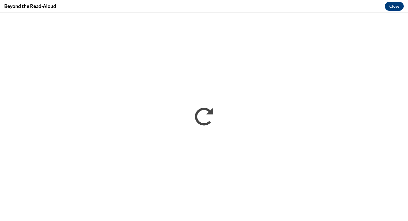
scroll to position [0, 0]
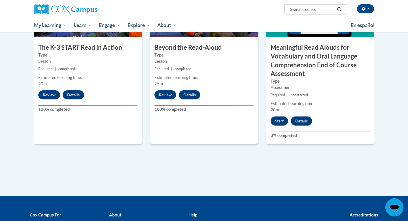
scroll to position [338, 0]
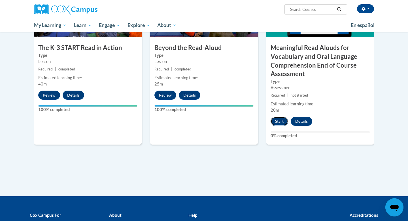
click at [282, 119] on button "Start" at bounding box center [280, 121] width 18 height 9
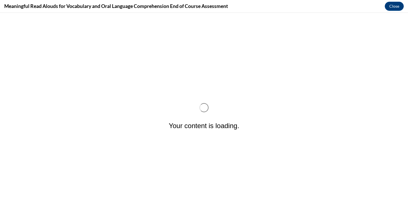
scroll to position [0, 0]
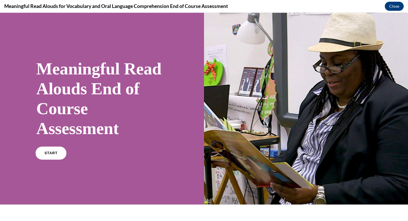
click at [58, 148] on link "START" at bounding box center [50, 152] width 31 height 13
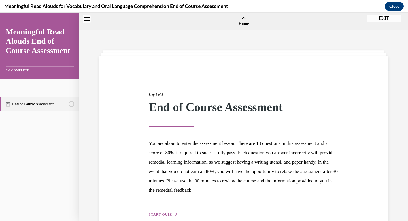
scroll to position [18, 0]
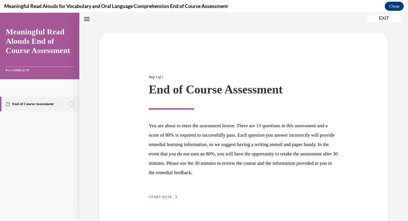
click at [148, 194] on div "Step 1 of 1 End of Course Assessment You are about to enter the assessment less…" at bounding box center [244, 130] width 199 height 138
click at [151, 196] on span "START QUIZ" at bounding box center [160, 197] width 23 height 4
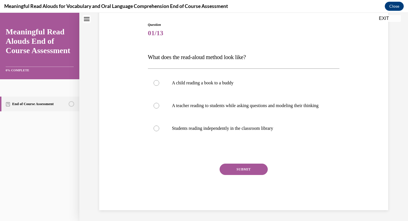
scroll to position [58, 0]
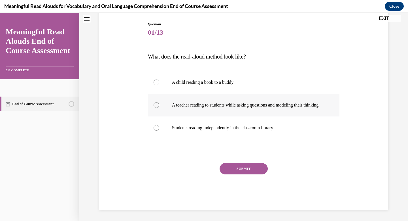
click at [164, 111] on label "A teacher reading to students while asking questions and modeling their thinking" at bounding box center [244, 105] width 192 height 23
click at [159, 108] on input "A teacher reading to students while asking questions and modeling their thinking" at bounding box center [157, 105] width 6 height 6
radio input "true"
click at [239, 174] on button "SUBMIT" at bounding box center [244, 168] width 48 height 11
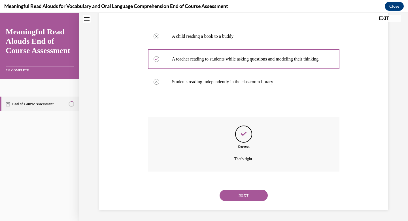
scroll to position [109, 0]
click at [243, 194] on button "NEXT" at bounding box center [244, 194] width 48 height 11
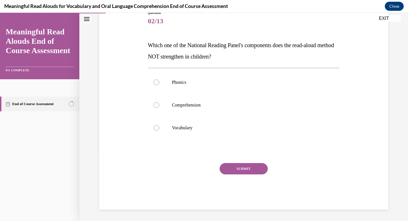
scroll to position [63, 0]
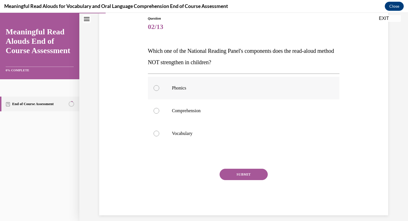
click at [174, 95] on label "Phonics" at bounding box center [244, 88] width 192 height 23
click at [159, 91] on input "Phonics" at bounding box center [157, 88] width 6 height 6
radio input "true"
click at [242, 175] on button "SUBMIT" at bounding box center [244, 173] width 48 height 11
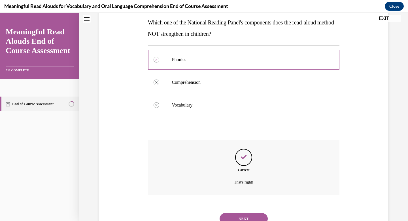
scroll to position [115, 0]
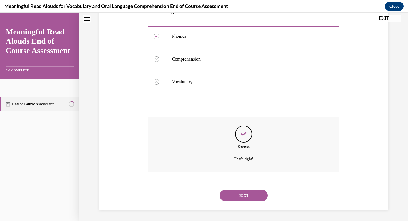
click at [241, 198] on button "NEXT" at bounding box center [244, 194] width 48 height 11
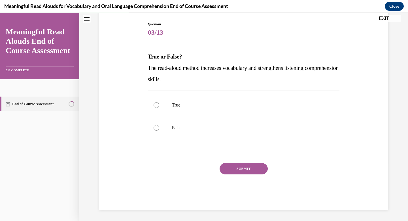
scroll to position [57, 0]
click at [162, 102] on label "True" at bounding box center [244, 105] width 192 height 23
click at [159, 102] on input "True" at bounding box center [157, 105] width 6 height 6
radio input "true"
click at [227, 166] on button "SUBMIT" at bounding box center [244, 168] width 48 height 11
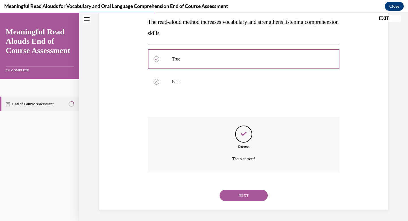
click at [244, 191] on button "NEXT" at bounding box center [244, 194] width 48 height 11
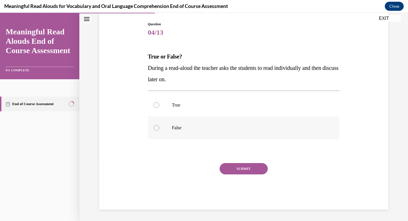
click at [186, 136] on label "False" at bounding box center [244, 127] width 192 height 23
click at [159, 130] on input "False" at bounding box center [157, 128] width 6 height 6
radio input "true"
click at [240, 167] on button "SUBMIT" at bounding box center [244, 168] width 48 height 11
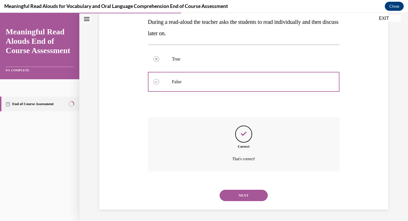
click at [241, 191] on button "NEXT" at bounding box center [244, 194] width 48 height 11
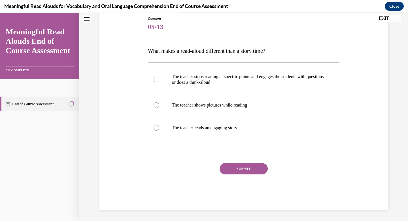
scroll to position [63, 0]
click at [171, 83] on label "The teacher stops reading at specific points and engages the students with ques…" at bounding box center [244, 79] width 192 height 28
click at [159, 82] on input "The teacher stops reading at specific points and engages the students with ques…" at bounding box center [157, 80] width 6 height 6
radio input "true"
click at [231, 167] on button "SUBMIT" at bounding box center [244, 168] width 48 height 11
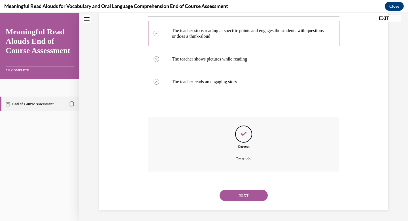
click at [241, 199] on button "NEXT" at bounding box center [244, 194] width 48 height 11
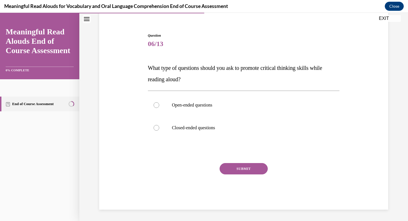
scroll to position [46, 0]
click at [193, 110] on label "Open-ended questions" at bounding box center [244, 105] width 192 height 23
click at [159, 108] on input "Open-ended questions" at bounding box center [157, 105] width 6 height 6
radio input "true"
click at [258, 165] on button "SUBMIT" at bounding box center [244, 168] width 48 height 11
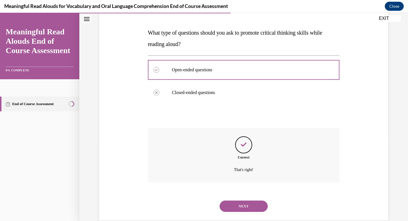
scroll to position [92, 0]
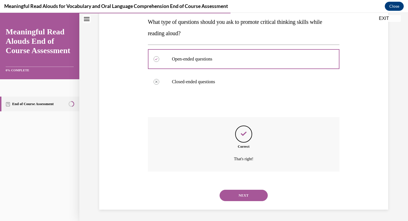
click at [253, 193] on button "NEXT" at bounding box center [244, 194] width 48 height 11
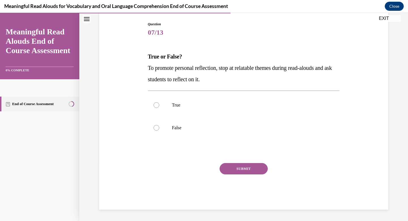
scroll to position [57, 0]
click at [189, 109] on label "True" at bounding box center [244, 105] width 192 height 23
click at [159, 108] on input "True" at bounding box center [157, 105] width 6 height 6
radio input "true"
click at [227, 172] on button "SUBMIT" at bounding box center [244, 168] width 48 height 11
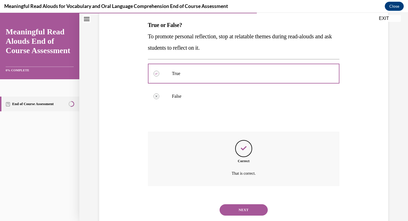
scroll to position [103, 0]
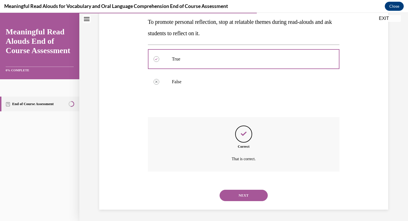
click at [245, 194] on button "NEXT" at bounding box center [244, 194] width 48 height 11
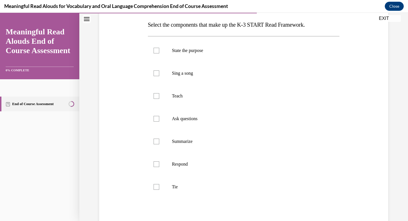
scroll to position [88, 0]
click at [149, 55] on label "State the purpose" at bounding box center [244, 51] width 192 height 23
click at [154, 54] on input "State the purpose" at bounding box center [157, 51] width 6 height 6
checkbox input "true"
click at [155, 189] on div at bounding box center [157, 187] width 6 height 6
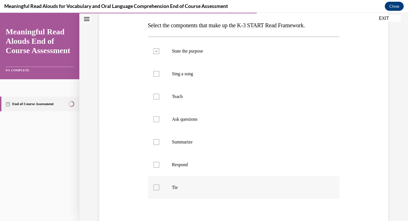
click at [155, 189] on input "Tie" at bounding box center [157, 187] width 6 height 6
checkbox input "true"
click at [163, 103] on label "Teach" at bounding box center [244, 96] width 192 height 23
click at [159, 99] on input "Teach" at bounding box center [157, 97] width 6 height 6
checkbox input "true"
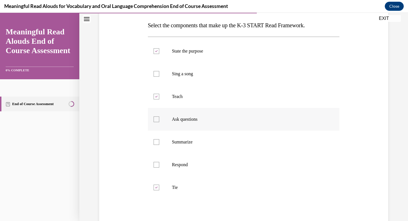
click at [162, 125] on label "Ask questions" at bounding box center [244, 119] width 192 height 23
click at [159, 122] on input "Ask questions" at bounding box center [157, 119] width 6 height 6
checkbox input "true"
click at [164, 160] on label "Respond" at bounding box center [244, 164] width 192 height 23
click at [159, 162] on input "Respond" at bounding box center [157, 165] width 6 height 6
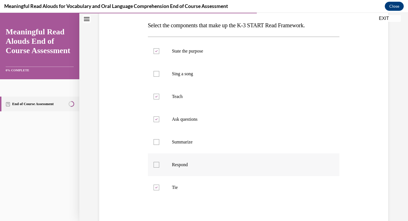
checkbox input "true"
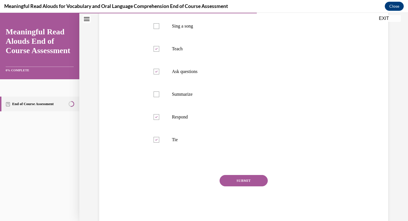
click at [251, 177] on button "SUBMIT" at bounding box center [244, 180] width 48 height 11
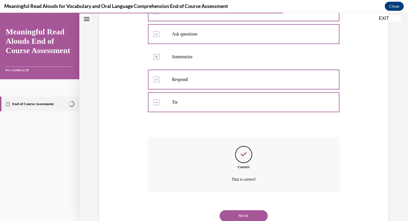
scroll to position [194, 0]
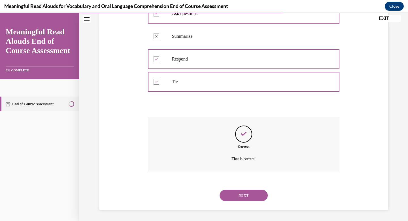
click at [249, 194] on button "NEXT" at bounding box center [244, 194] width 48 height 11
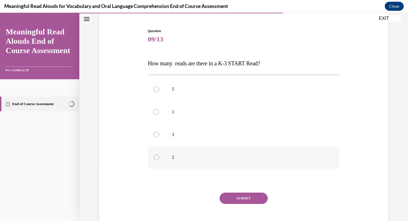
scroll to position [49, 0]
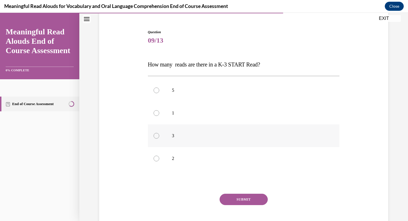
click at [200, 128] on label "3" at bounding box center [244, 135] width 192 height 23
click at [159, 133] on input "3" at bounding box center [157, 136] width 6 height 6
radio input "true"
click at [239, 201] on button "SUBMIT" at bounding box center [244, 198] width 48 height 11
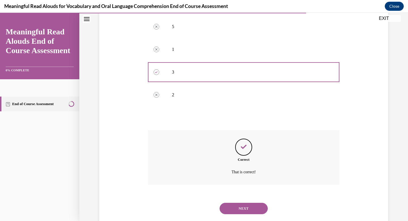
scroll to position [126, 0]
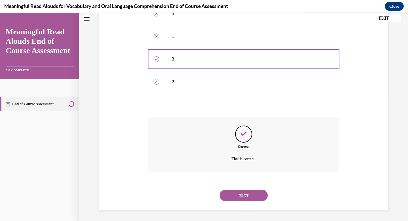
click at [239, 195] on button "NEXT" at bounding box center [244, 194] width 48 height 11
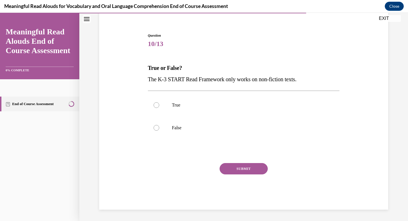
scroll to position [46, 0]
click at [188, 134] on label "False" at bounding box center [244, 127] width 192 height 23
click at [159, 130] on input "False" at bounding box center [157, 128] width 6 height 6
radio input "true"
click at [235, 171] on button "SUBMIT" at bounding box center [244, 168] width 48 height 11
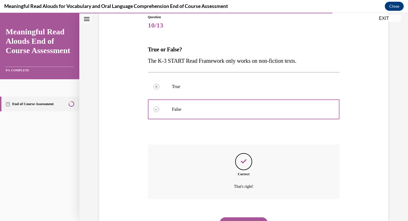
scroll to position [92, 0]
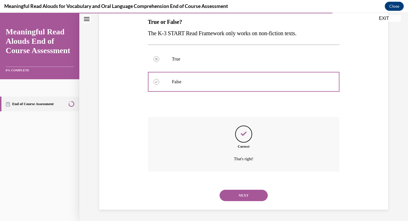
click at [244, 195] on button "NEXT" at bounding box center [244, 194] width 48 height 11
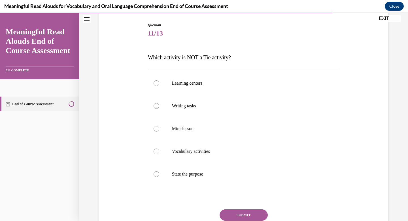
scroll to position [56, 0]
click at [199, 107] on p "Writing tasks" at bounding box center [249, 107] width 154 height 6
click at [159, 107] on input "Writing tasks" at bounding box center [157, 107] width 6 height 6
radio input "true"
click at [247, 212] on button "SUBMIT" at bounding box center [244, 215] width 48 height 11
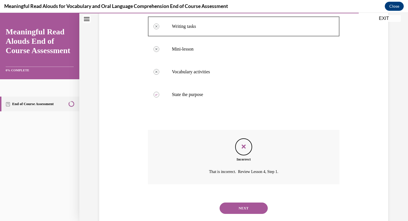
scroll to position [149, 0]
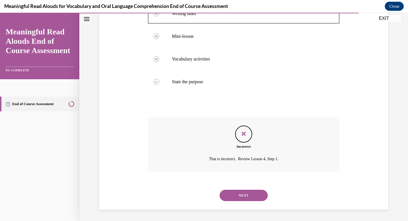
click at [247, 199] on button "NEXT" at bounding box center [244, 194] width 48 height 11
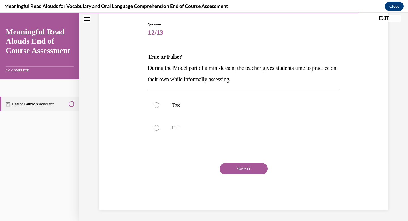
scroll to position [57, 0]
click at [193, 132] on label "False" at bounding box center [244, 127] width 192 height 23
click at [159, 130] on input "False" at bounding box center [157, 128] width 6 height 6
radio input "true"
click at [244, 171] on button "SUBMIT" at bounding box center [244, 168] width 48 height 11
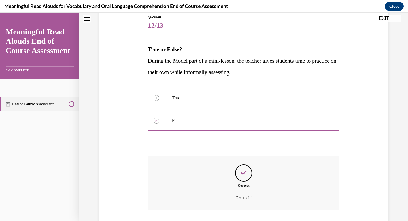
scroll to position [103, 0]
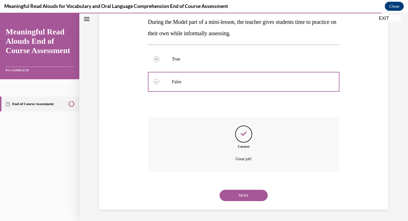
click at [251, 195] on button "NEXT" at bounding box center [244, 194] width 48 height 11
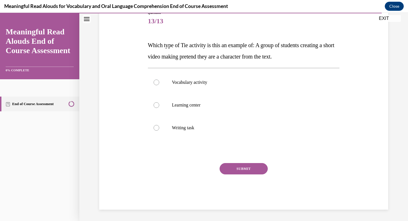
scroll to position [63, 0]
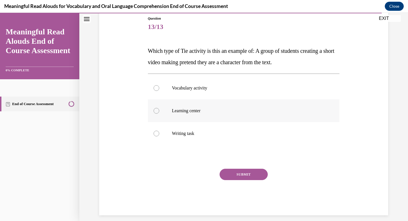
click at [205, 110] on p "Learning center" at bounding box center [249, 111] width 154 height 6
click at [159, 110] on input "Learning center" at bounding box center [157, 111] width 6 height 6
radio input "true"
click at [256, 176] on button "SUBMIT" at bounding box center [244, 173] width 48 height 11
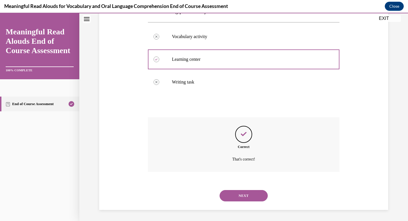
scroll to position [115, 0]
click at [249, 192] on button "NEXT" at bounding box center [244, 194] width 48 height 11
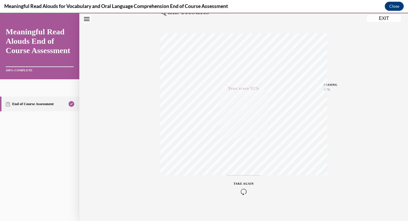
scroll to position [83, 0]
click at [377, 18] on button "EXIT" at bounding box center [384, 18] width 34 height 7
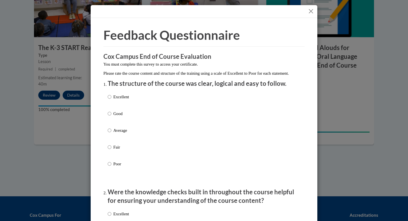
click at [309, 11] on button "Close" at bounding box center [311, 11] width 7 height 7
